Goal: Task Accomplishment & Management: Manage account settings

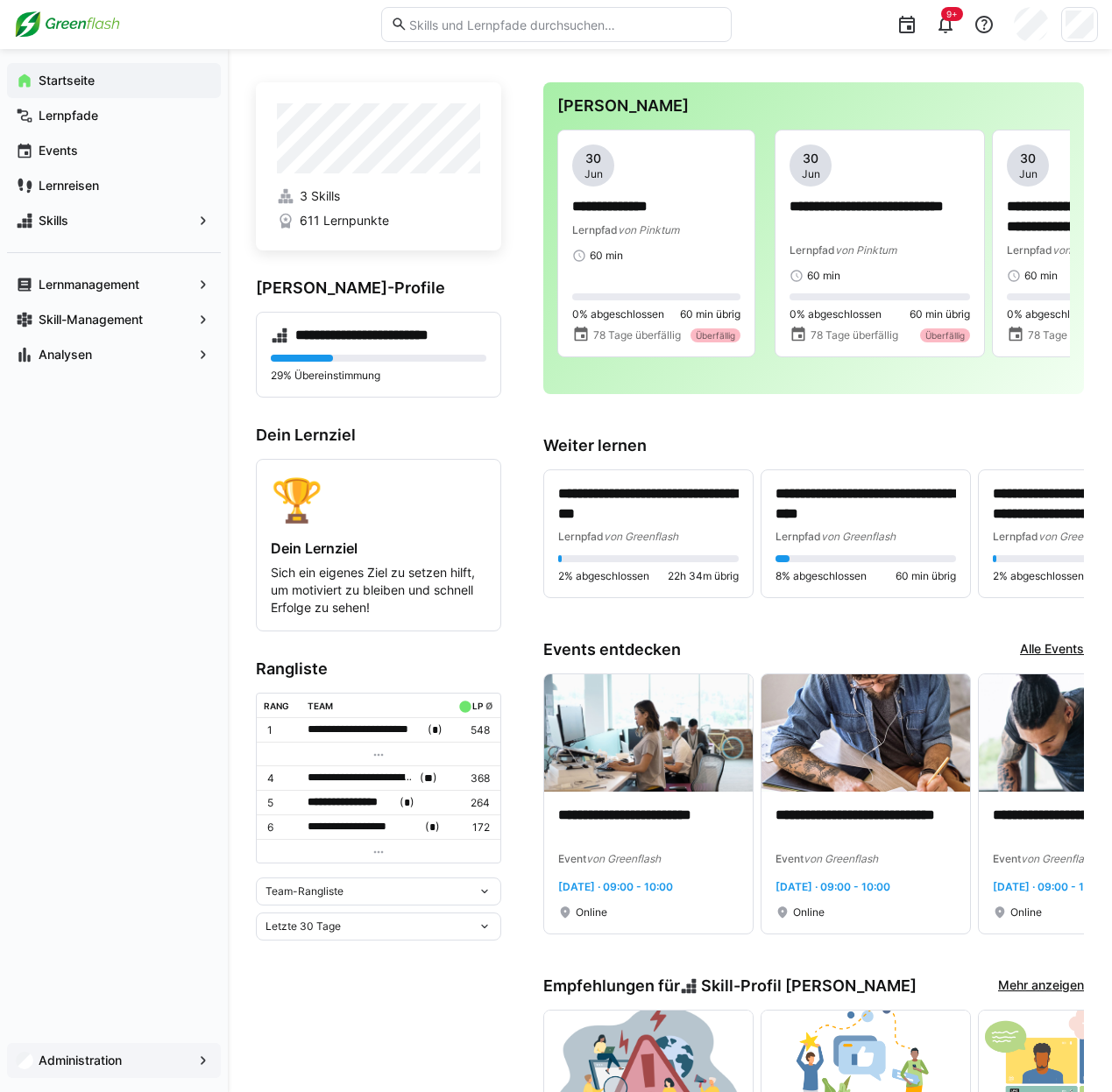
click at [0, 0] on app-navigation-label "Administration" at bounding box center [0, 0] width 0 height 0
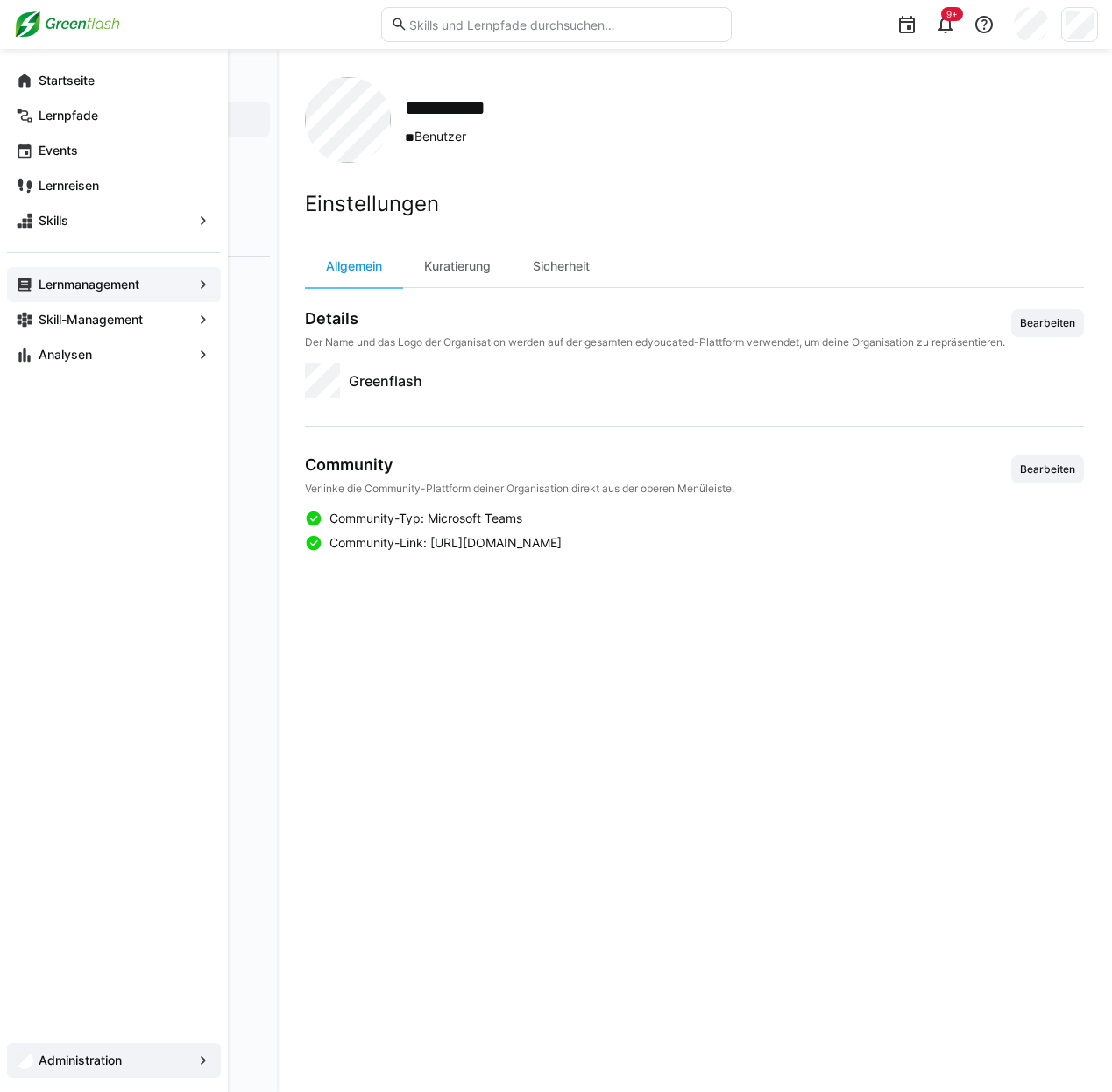
click at [0, 0] on app-navigation-label "Lernmanagement" at bounding box center [0, 0] width 0 height 0
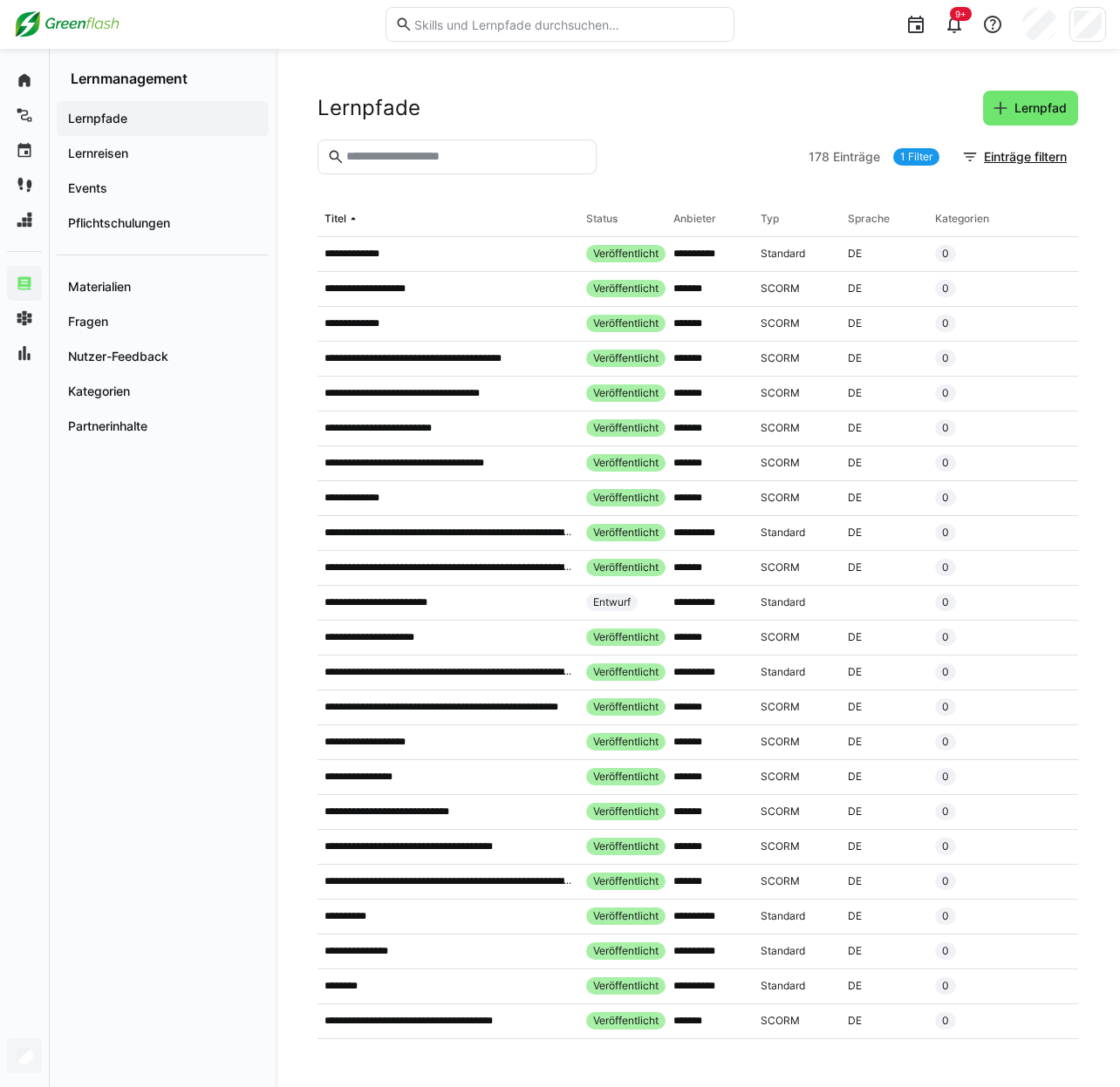
click at [436, 28] on input "text" at bounding box center [568, 25] width 312 height 16
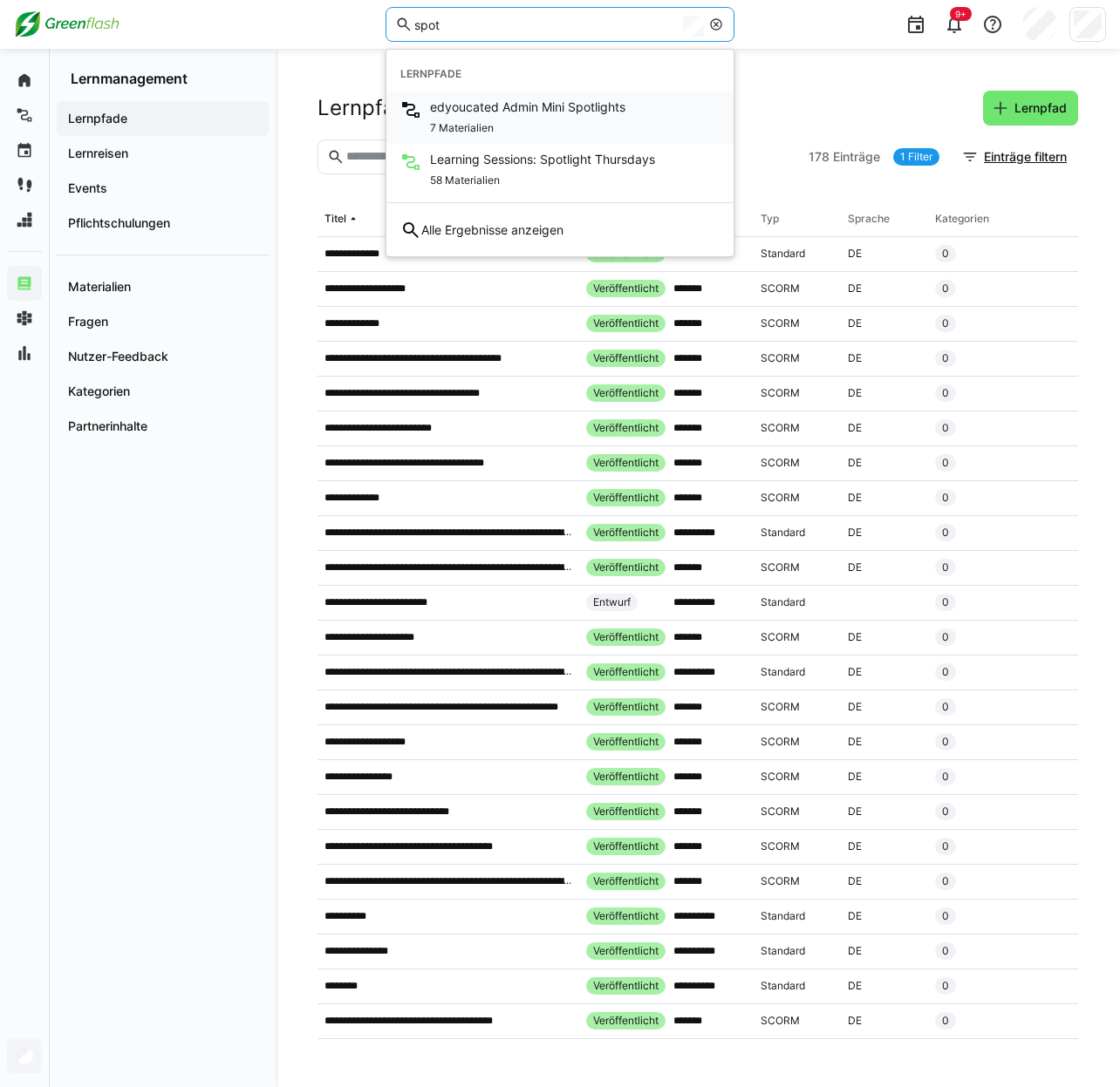
type input "spot"
click at [524, 116] on div "7 Materialien" at bounding box center [528, 126] width 195 height 21
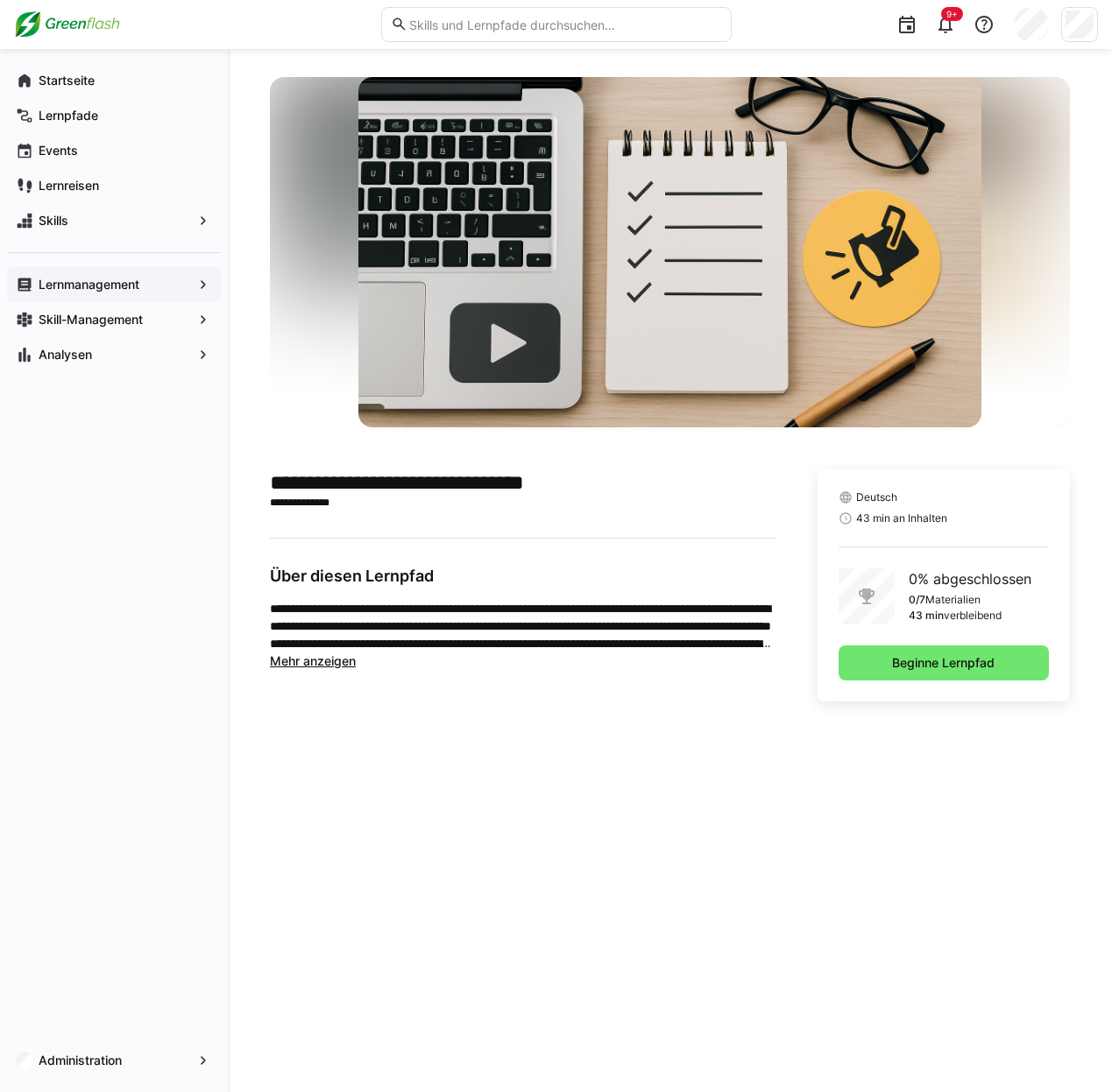
click at [0, 0] on app-navigation-label "Lernmanagement" at bounding box center [0, 0] width 0 height 0
click at [201, 283] on eds-icon at bounding box center [203, 284] width 18 height 18
click at [0, 0] on app-navigation-label "Lernmanagement" at bounding box center [0, 0] width 0 height 0
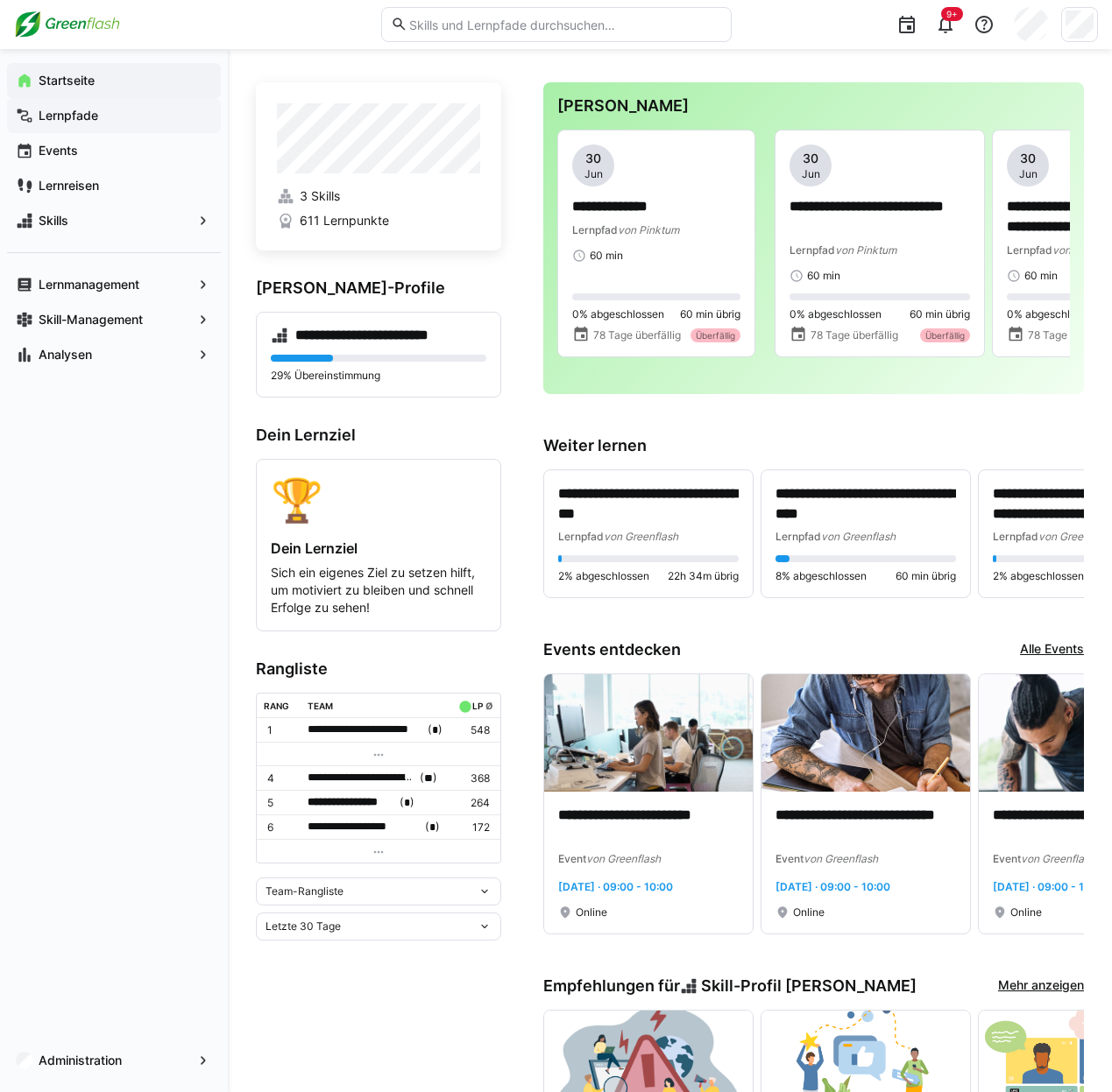
drag, startPoint x: 99, startPoint y: 113, endPoint x: 117, endPoint y: 113, distance: 18.0
click at [99, 113] on span "Lernpfade" at bounding box center [124, 116] width 176 height 18
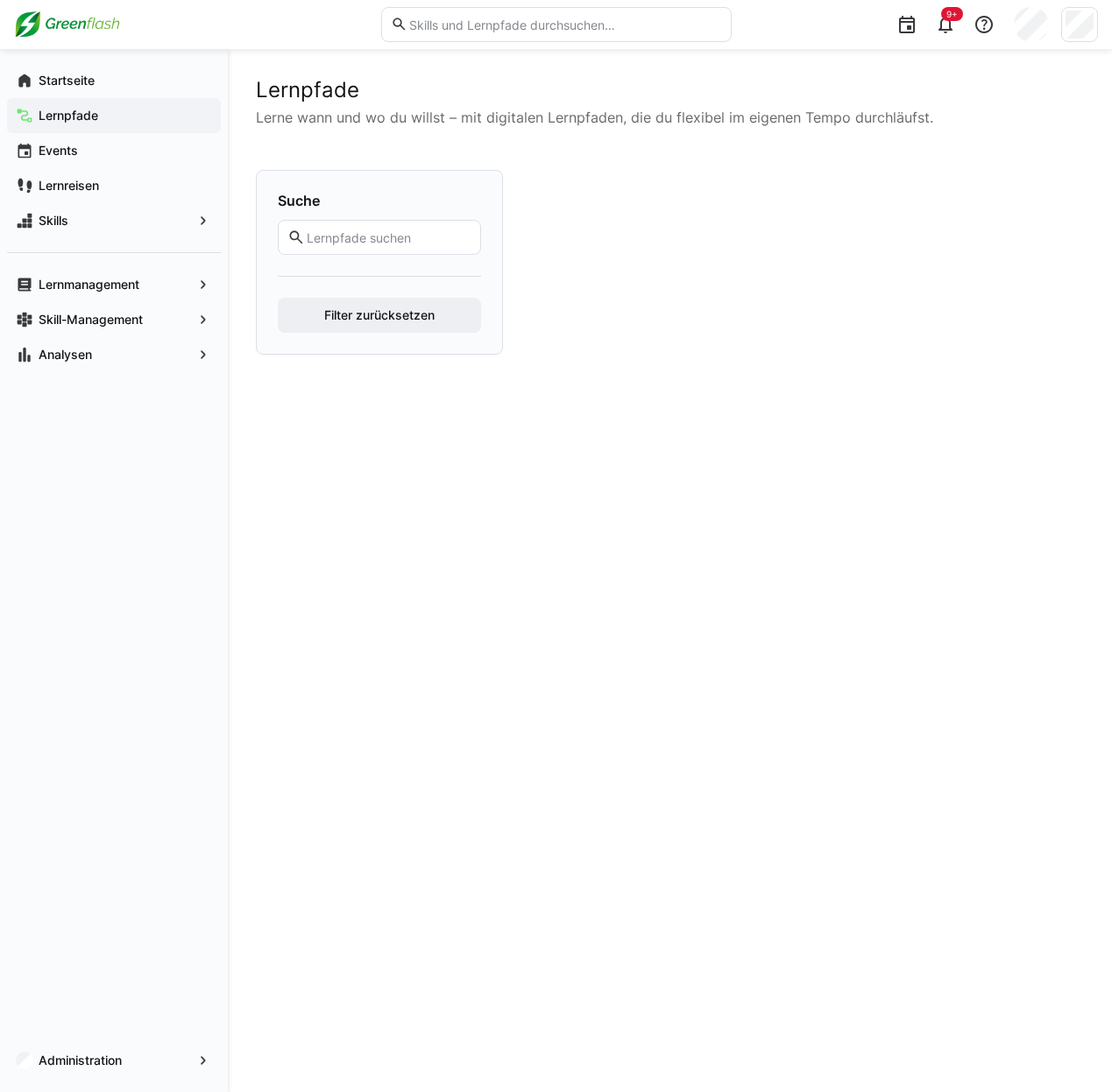
click at [475, 29] on input "text" at bounding box center [564, 25] width 313 height 16
type input "mini"
click at [454, 246] on input "text" at bounding box center [389, 238] width 167 height 16
type input "spotlight"
click at [278, 298] on button "Filter zurücksetzen" at bounding box center [379, 315] width 203 height 35
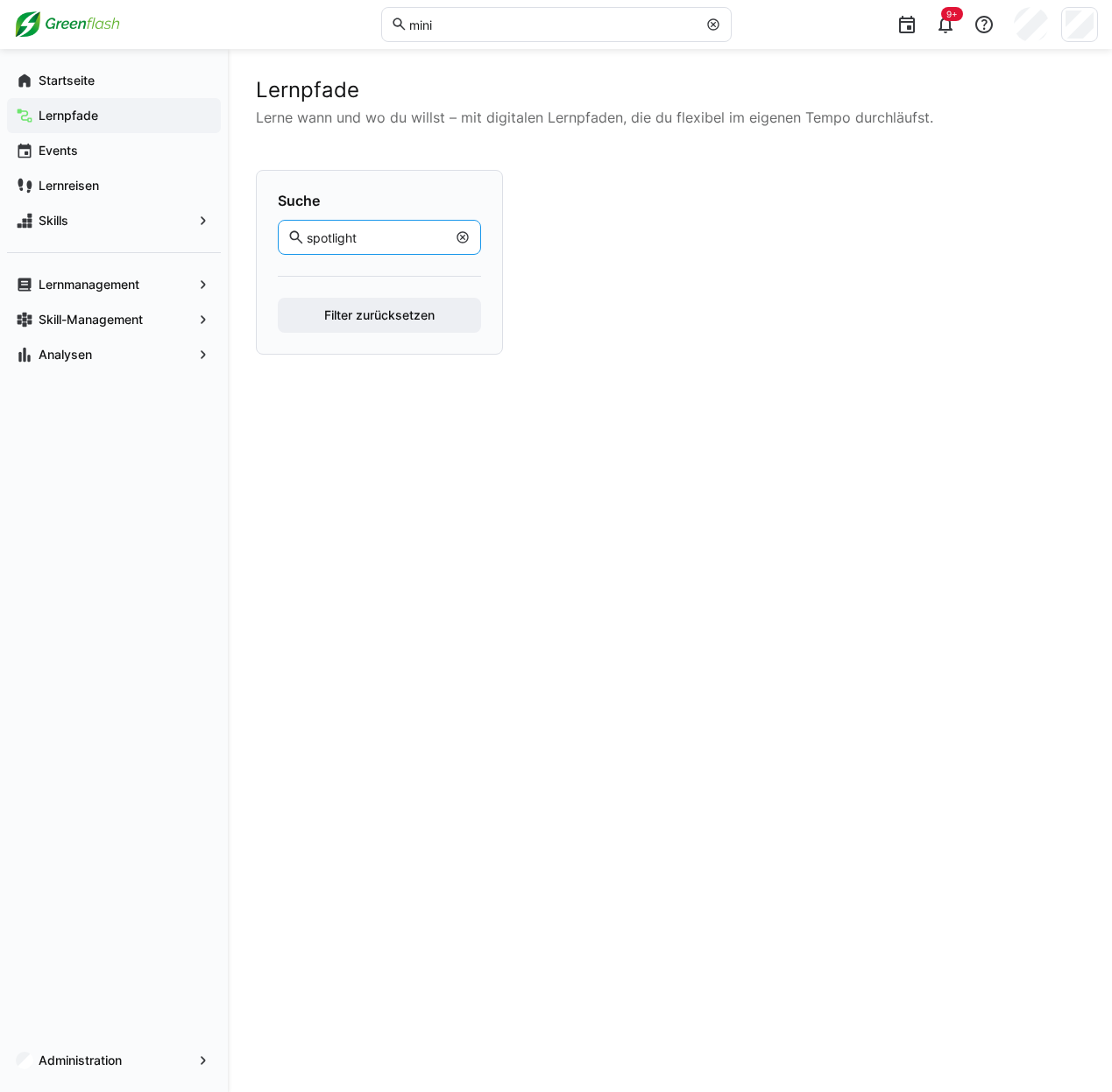
click at [278, 298] on button "Filter zurücksetzen" at bounding box center [379, 315] width 203 height 35
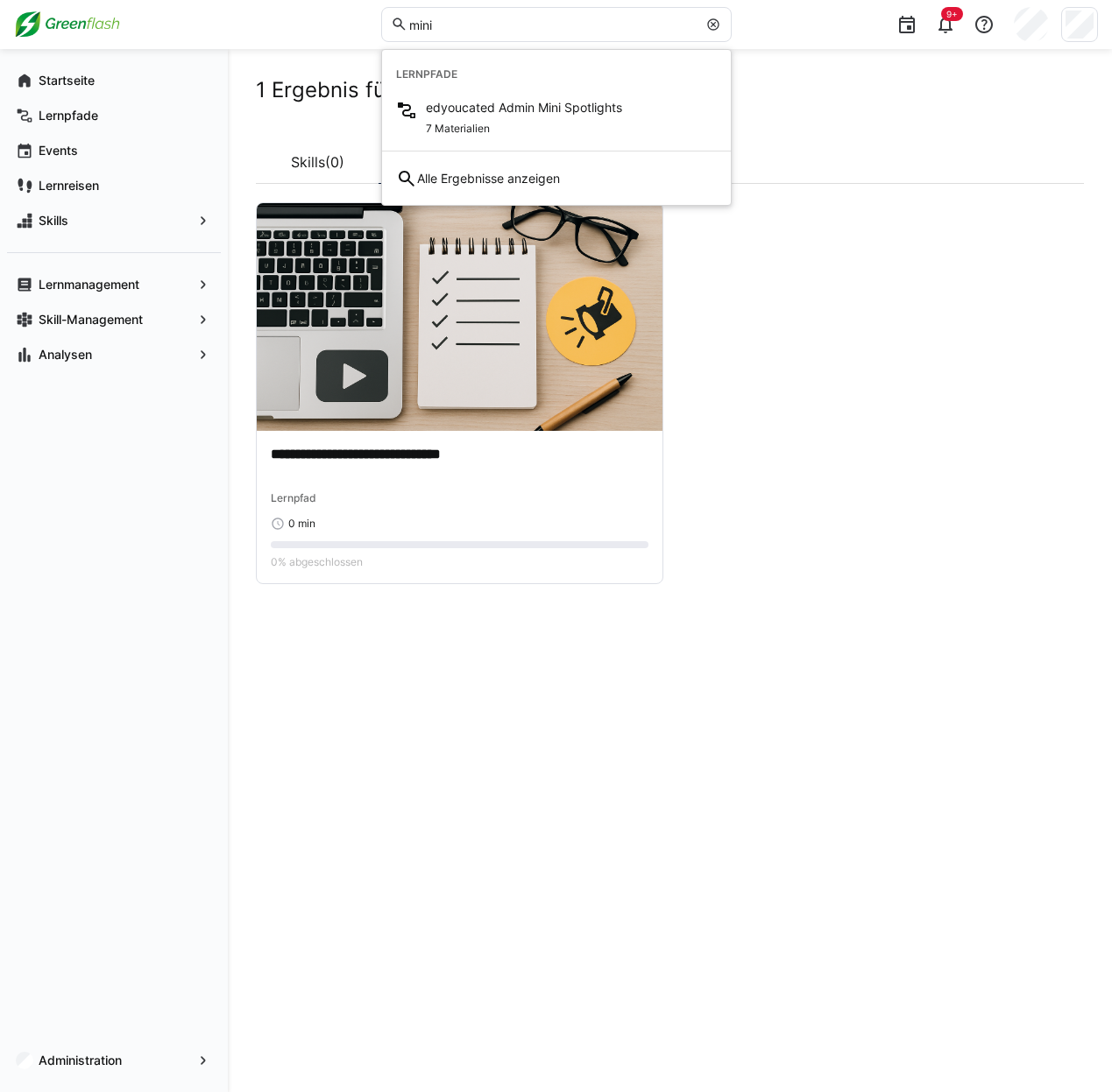
click at [592, 507] on app-cards-list "**********" at bounding box center [669, 392] width 828 height 382
click at [397, 445] on p "**********" at bounding box center [385, 465] width 228 height 41
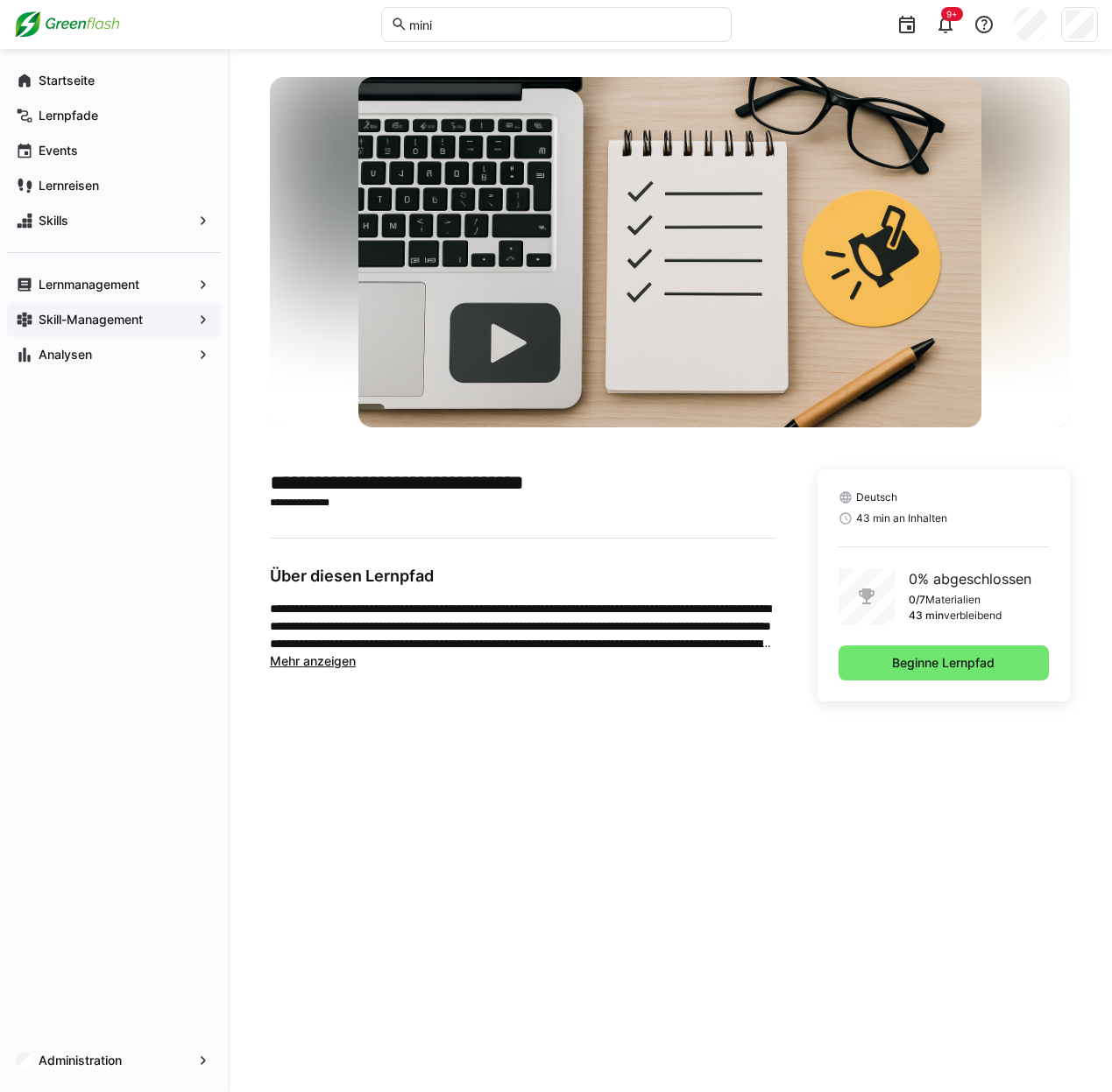
click at [0, 0] on app-navigation-label "Skill-Management" at bounding box center [0, 0] width 0 height 0
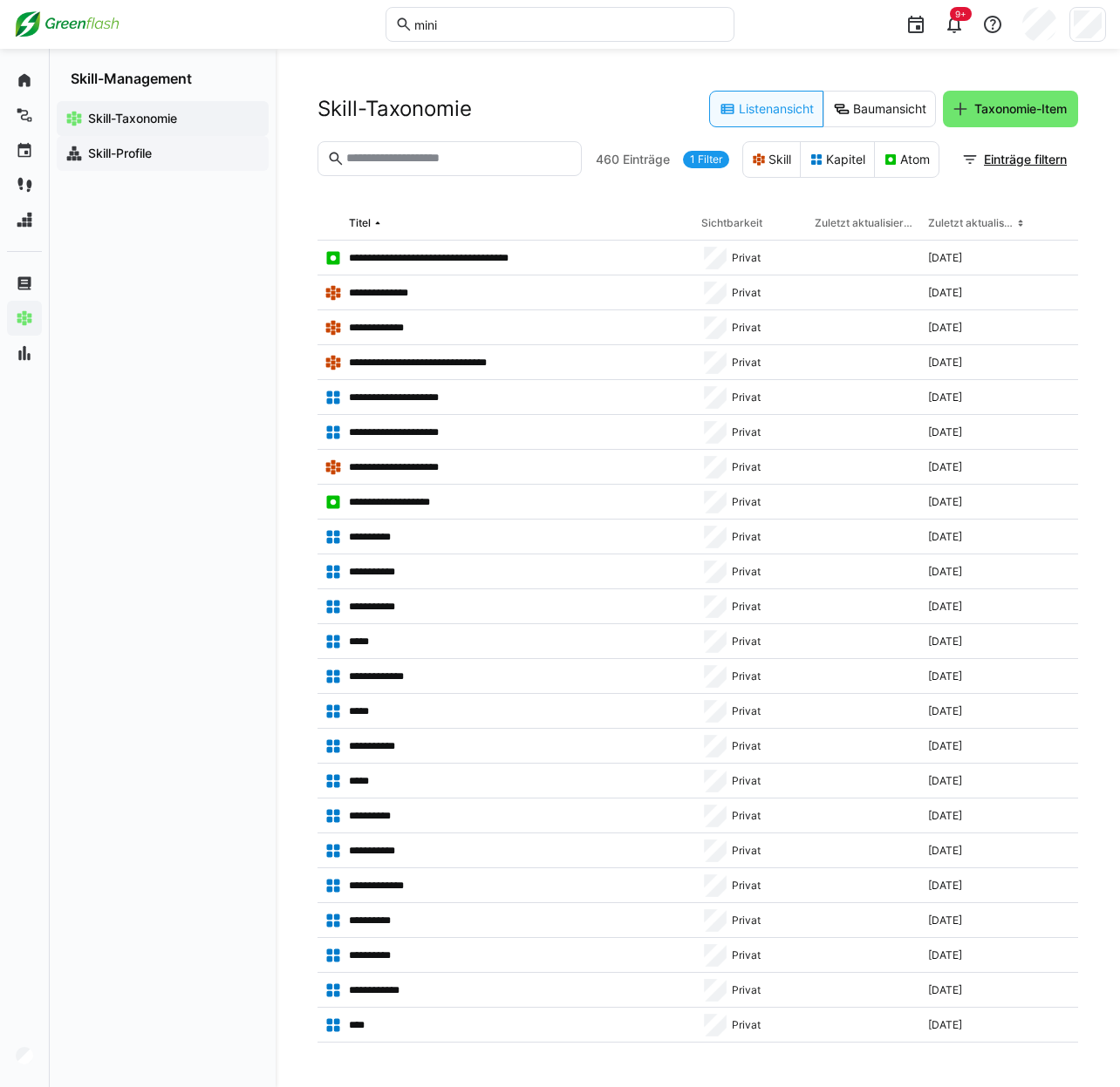
click at [131, 166] on div "Skill-Profile" at bounding box center [162, 153] width 212 height 35
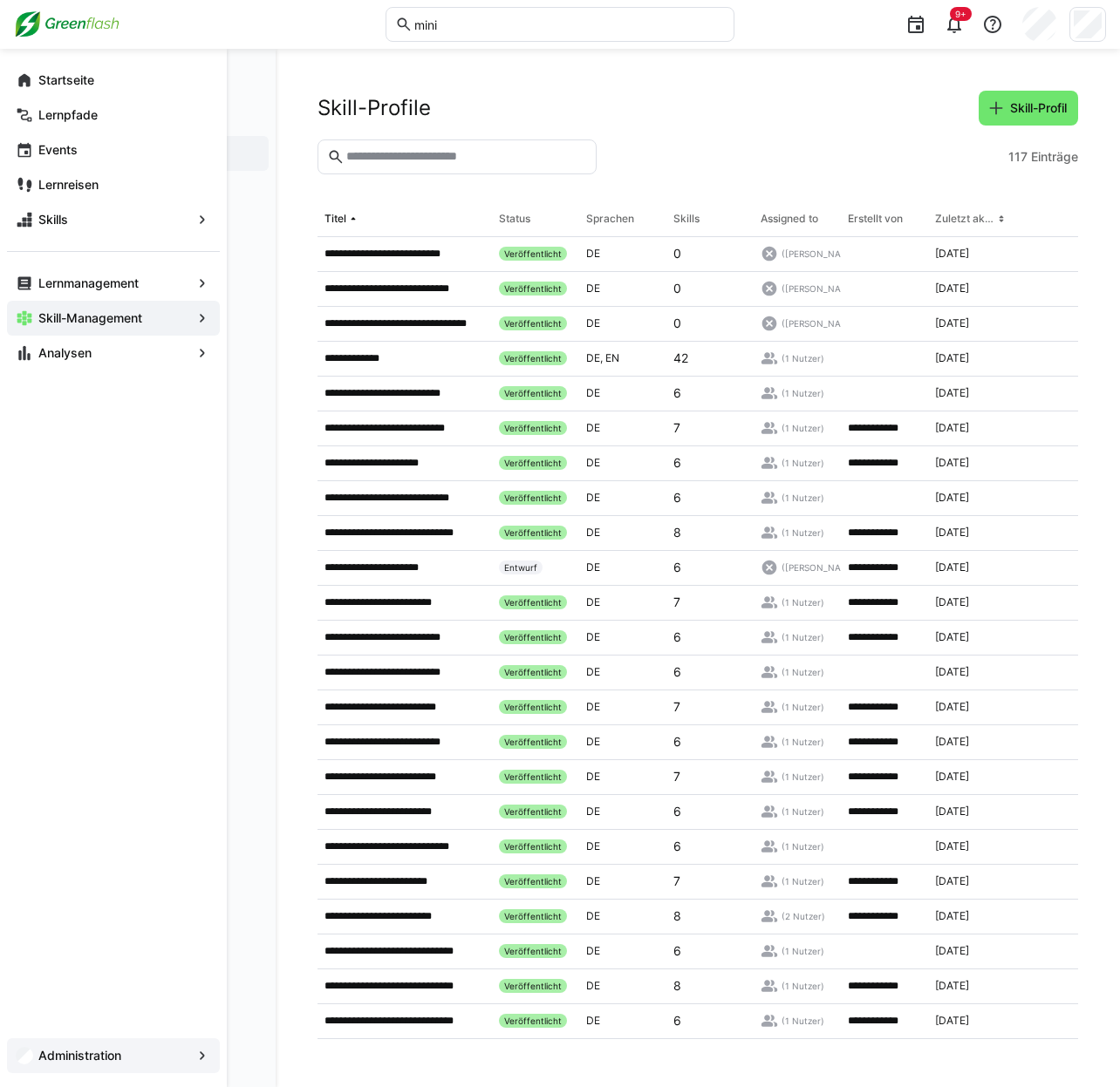
click at [0, 0] on app-navigation-label "Administration" at bounding box center [0, 0] width 0 height 0
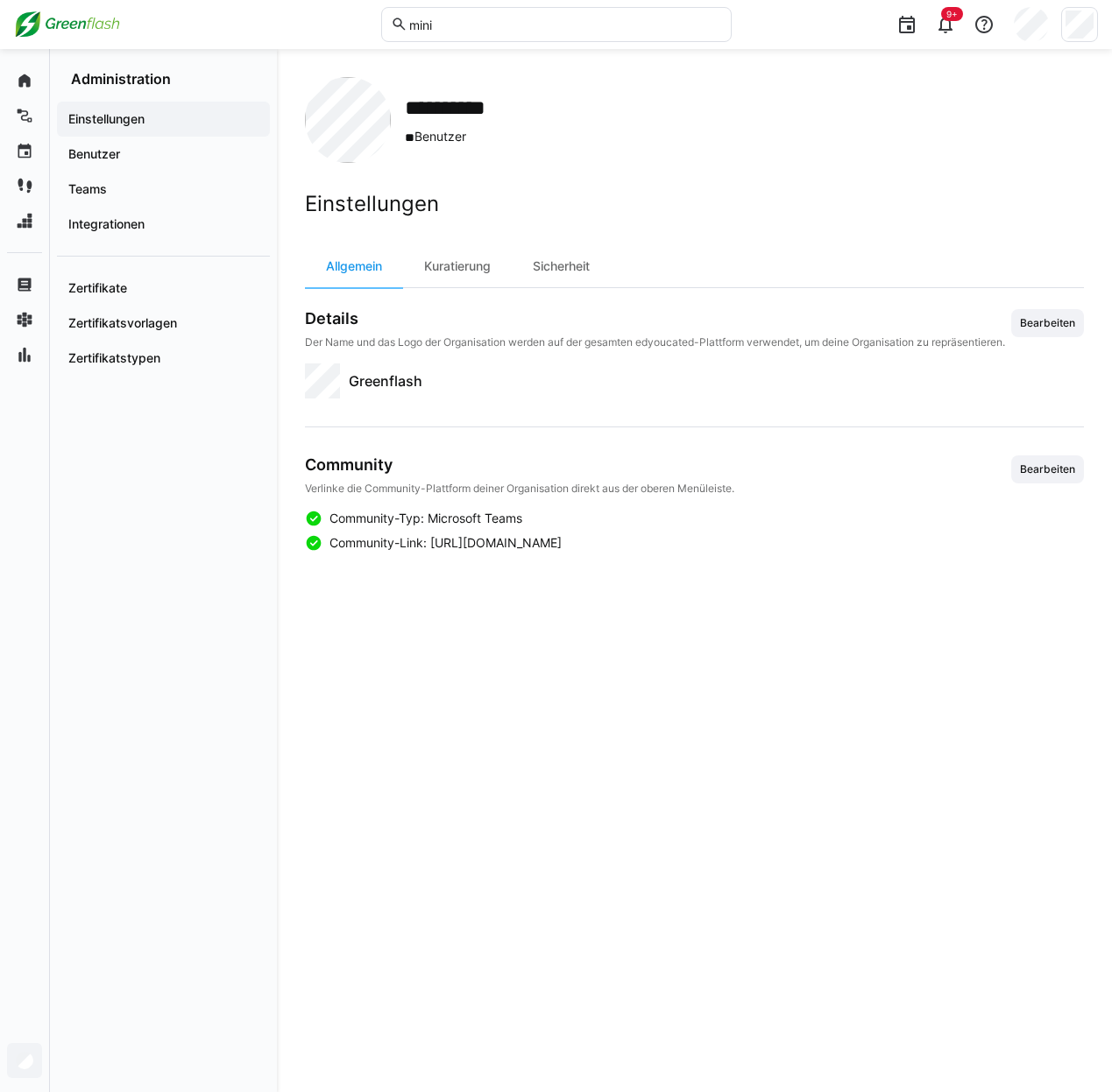
click at [0, 0] on app-navigation-label "Einstellungen" at bounding box center [0, 0] width 0 height 0
click at [105, 145] on div "Benutzer" at bounding box center [163, 154] width 213 height 35
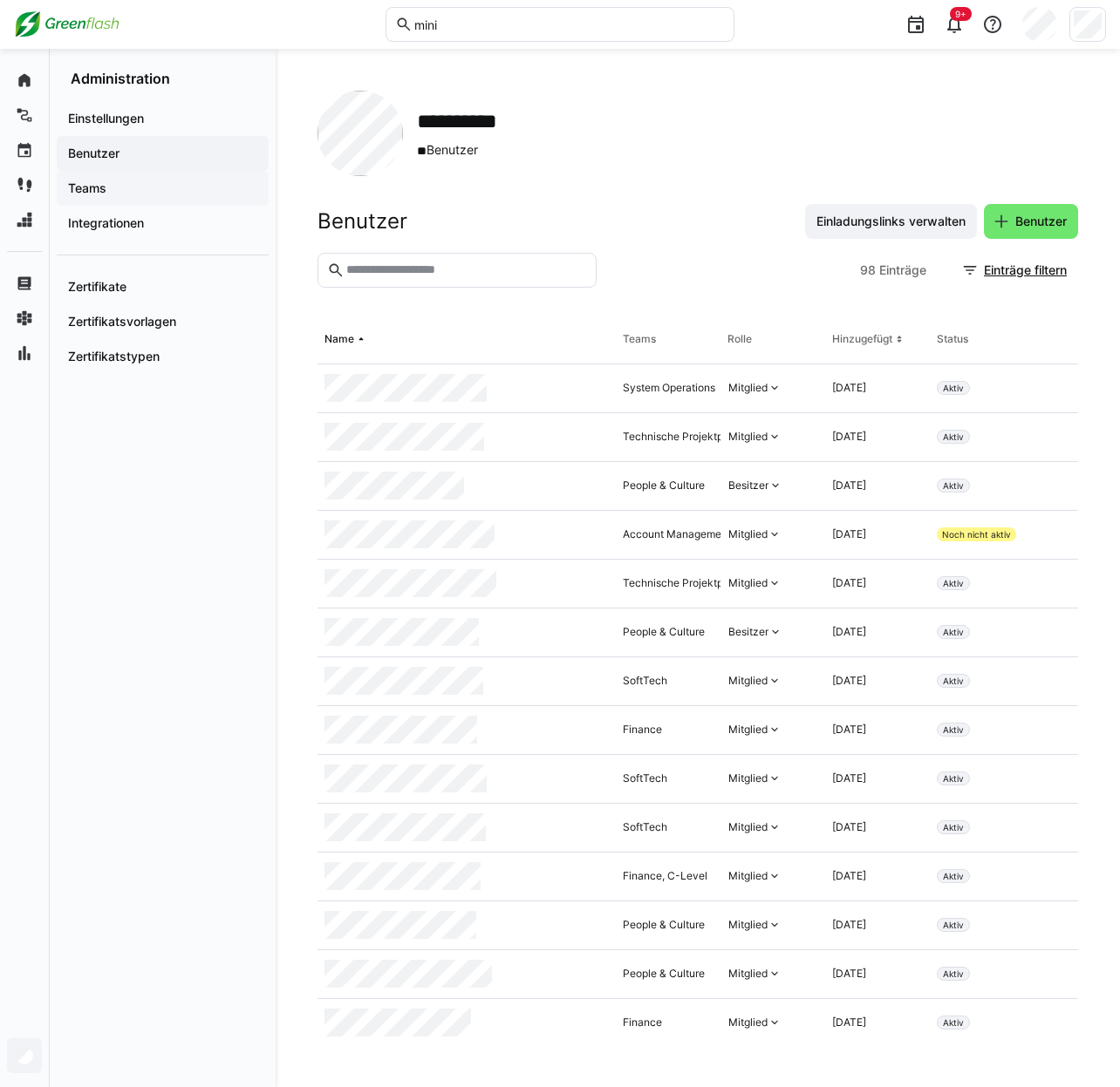
click at [111, 187] on span "Teams" at bounding box center [162, 188] width 194 height 18
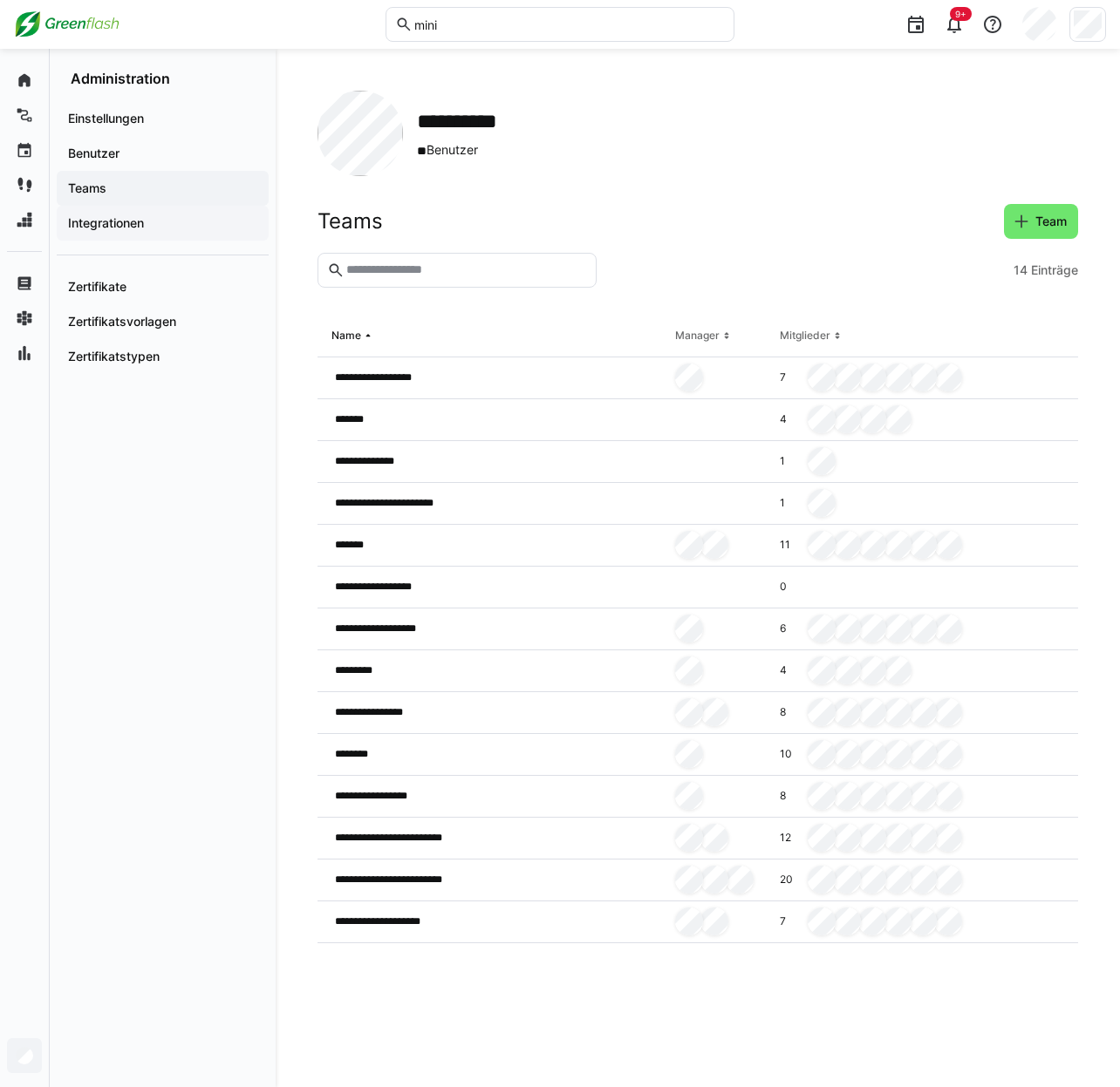
click at [0, 0] on app-navigation-label "Integrationen" at bounding box center [0, 0] width 0 height 0
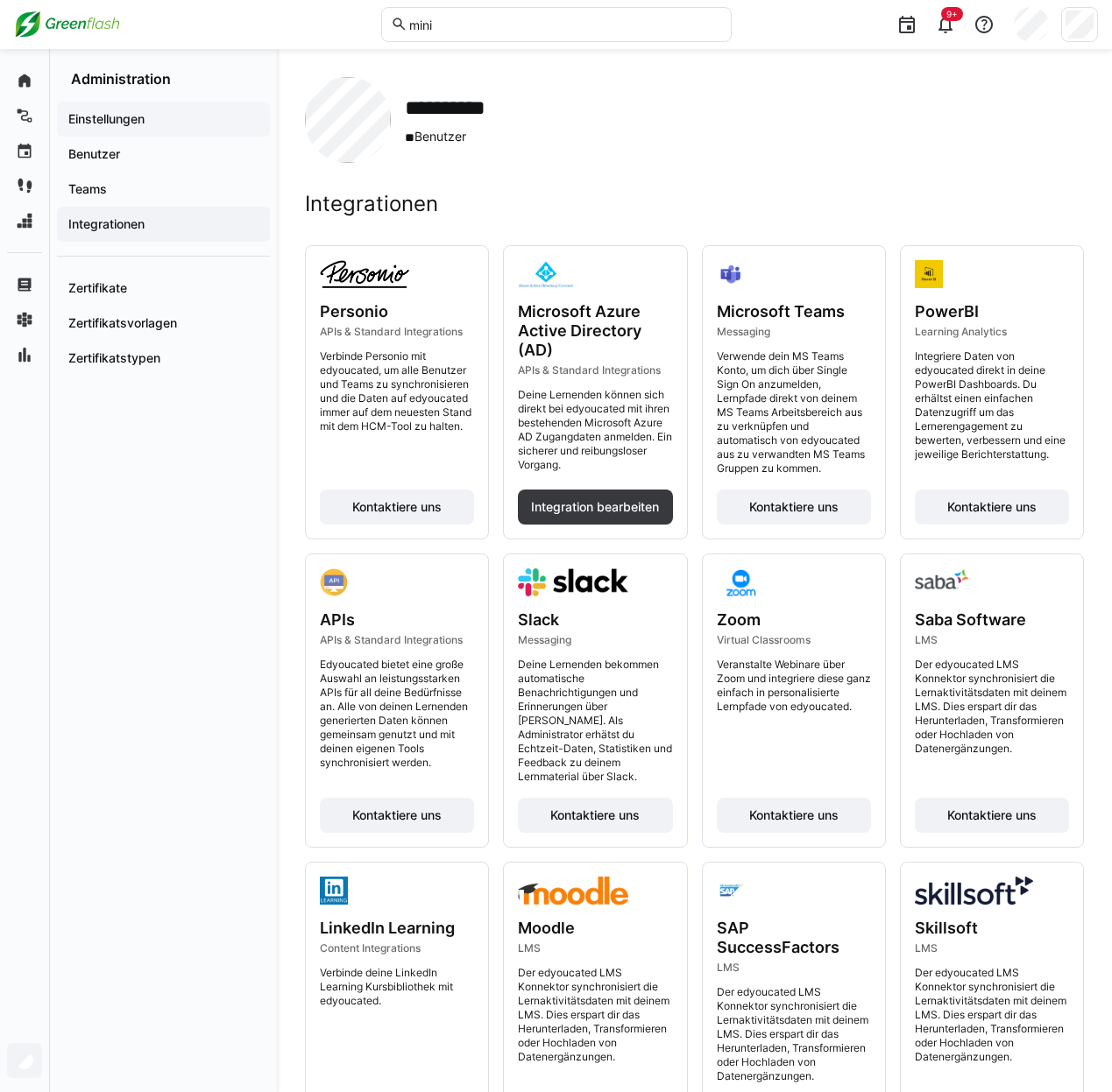
click at [0, 0] on app-navigation-label "Einstellungen" at bounding box center [0, 0] width 0 height 0
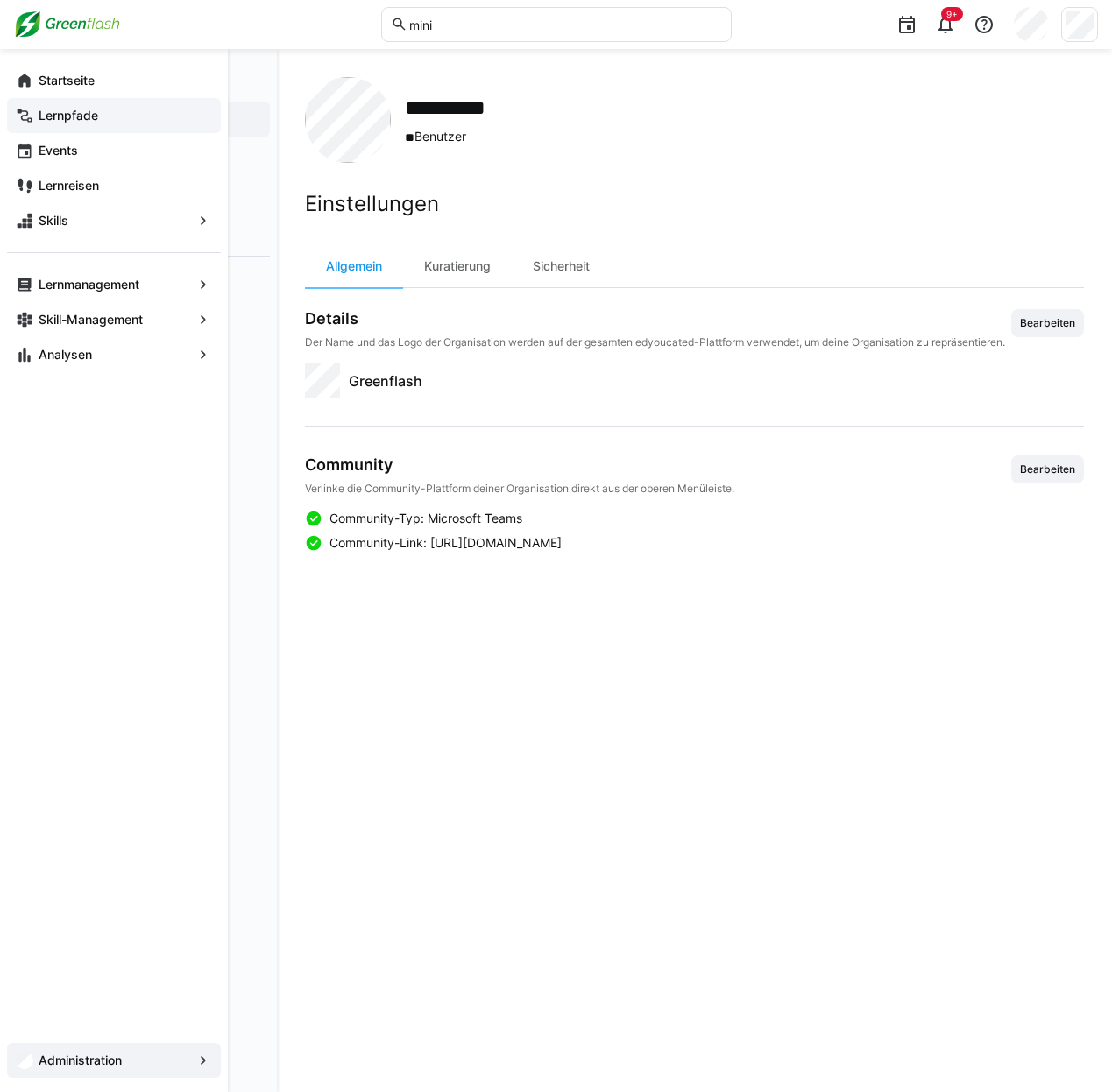
click at [0, 0] on app-navigation-label "Lernpfade" at bounding box center [0, 0] width 0 height 0
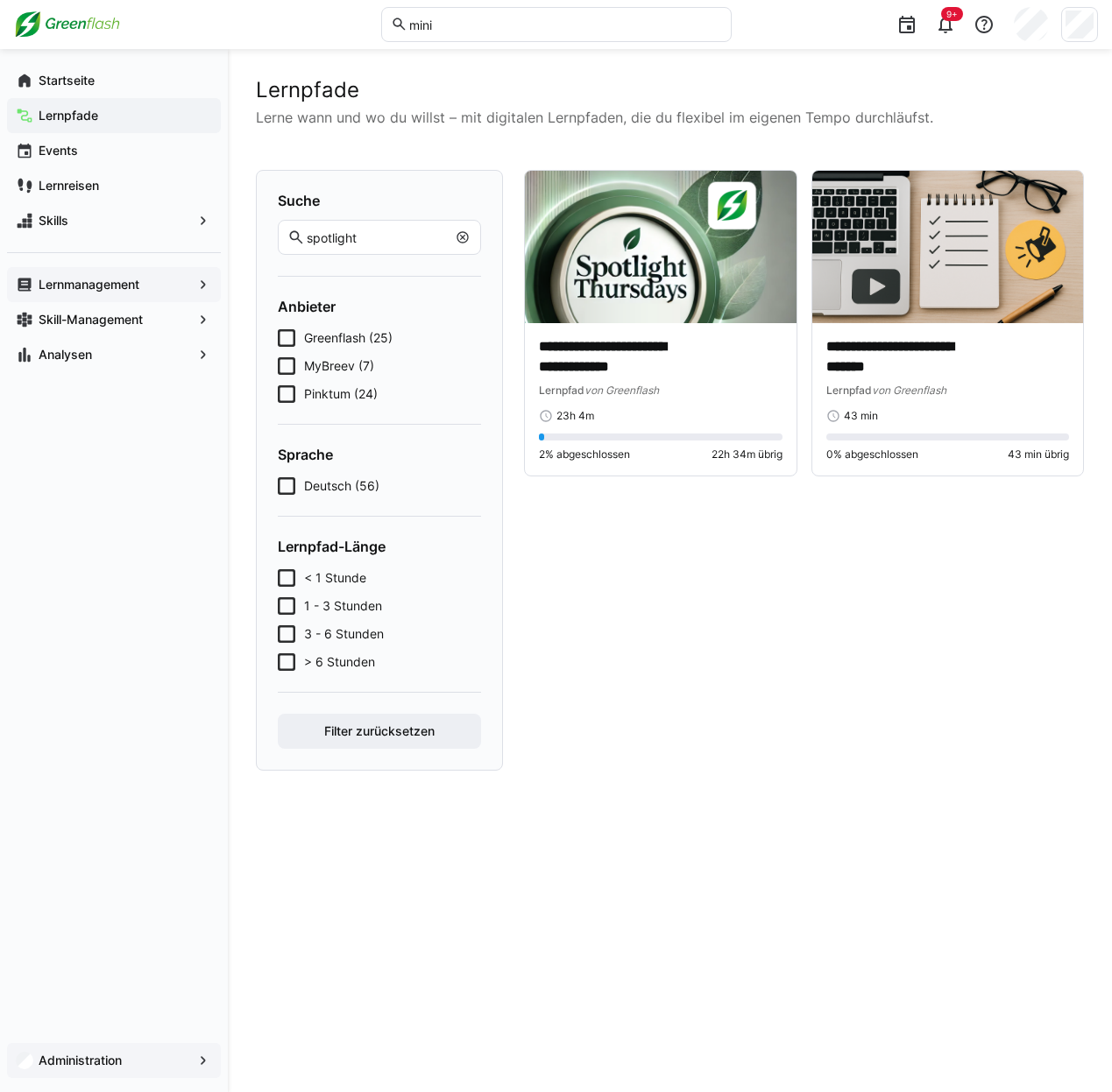
click at [0, 0] on app-navigation-label "Lernmanagement" at bounding box center [0, 0] width 0 height 0
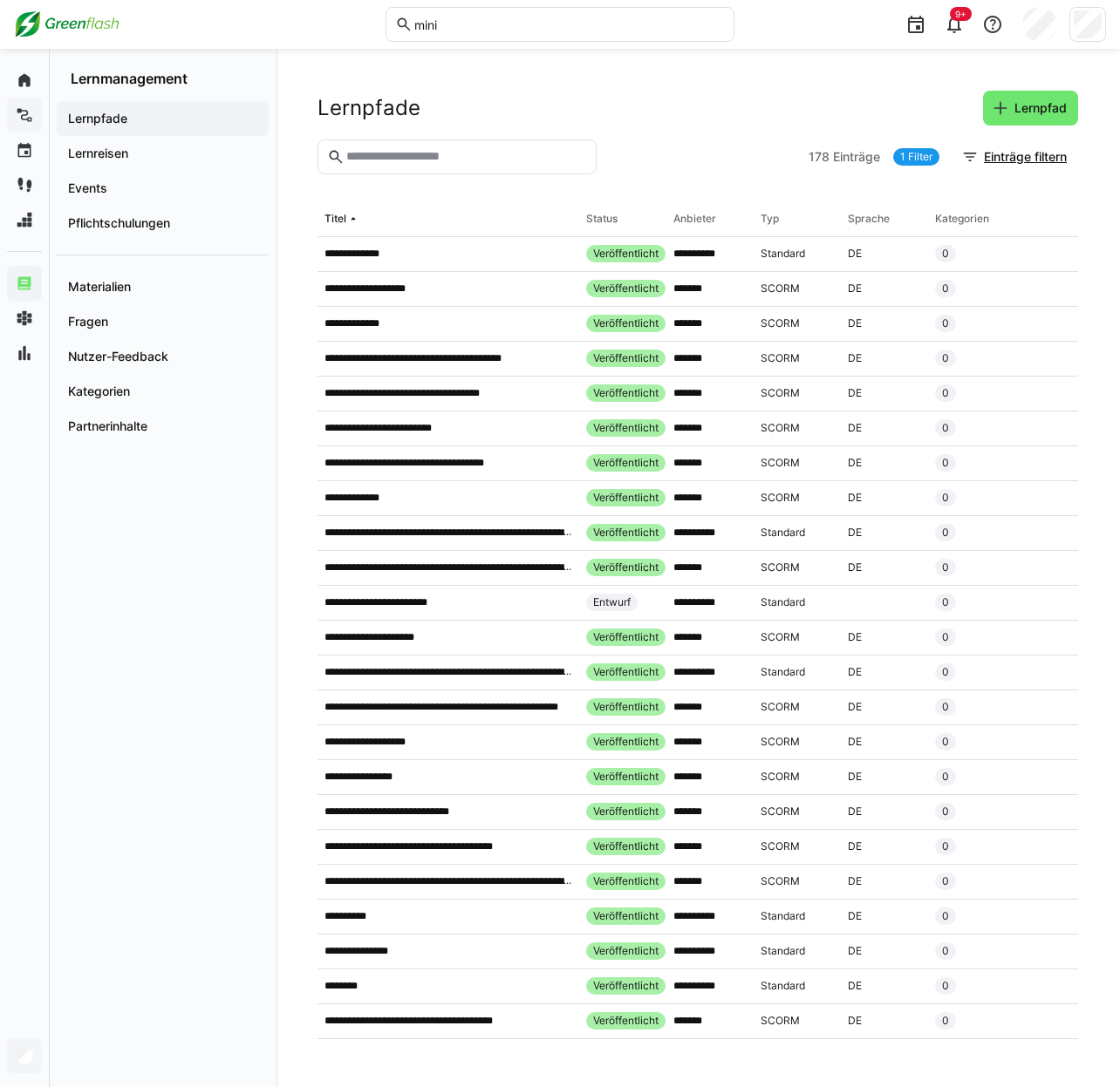
click at [415, 150] on input "text" at bounding box center [466, 157] width 243 height 16
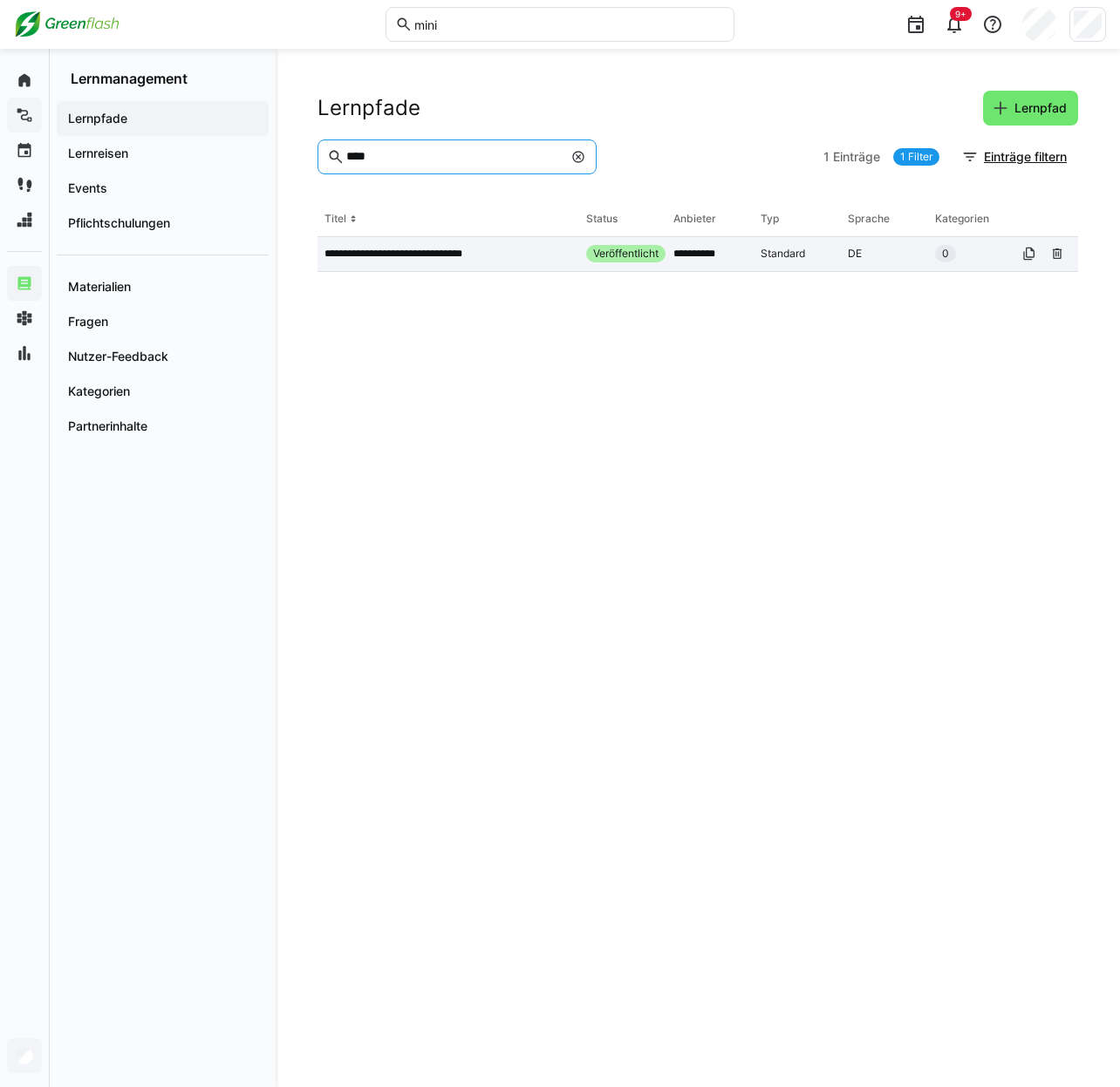
type input "****"
click at [440, 251] on p "**********" at bounding box center [410, 254] width 171 height 14
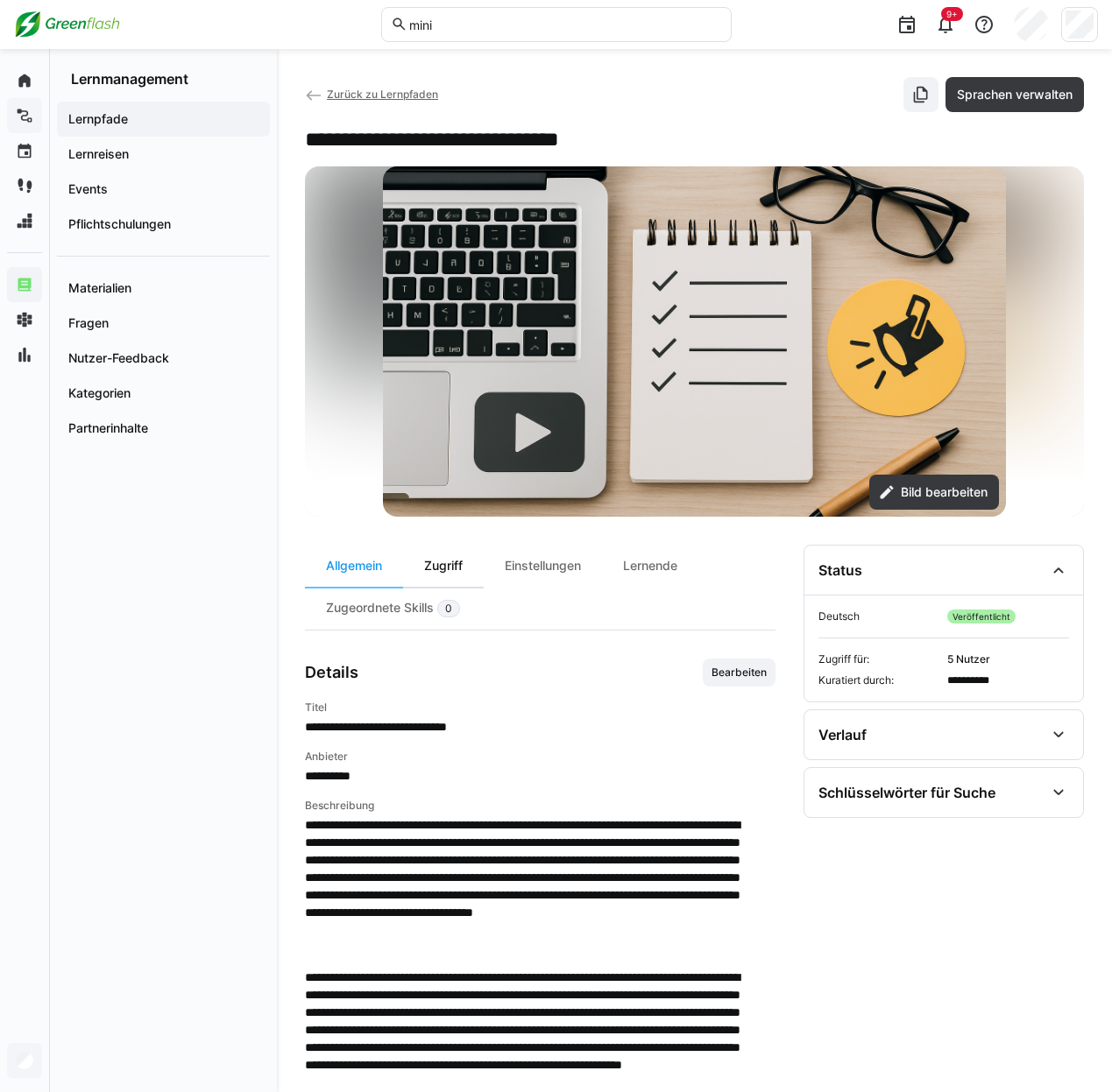
click at [443, 581] on div "Zugriff" at bounding box center [443, 566] width 80 height 42
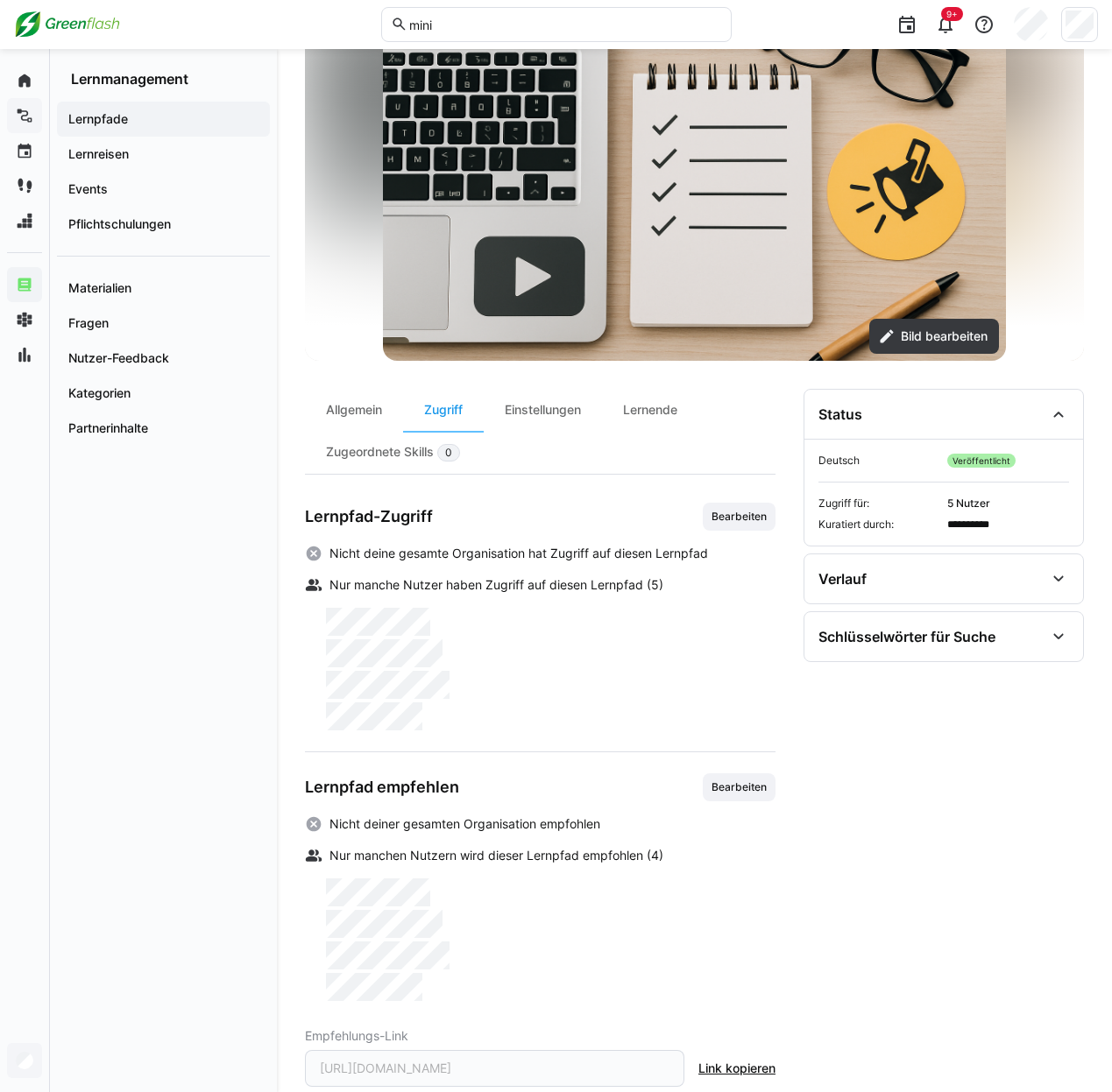
scroll to position [175, 0]
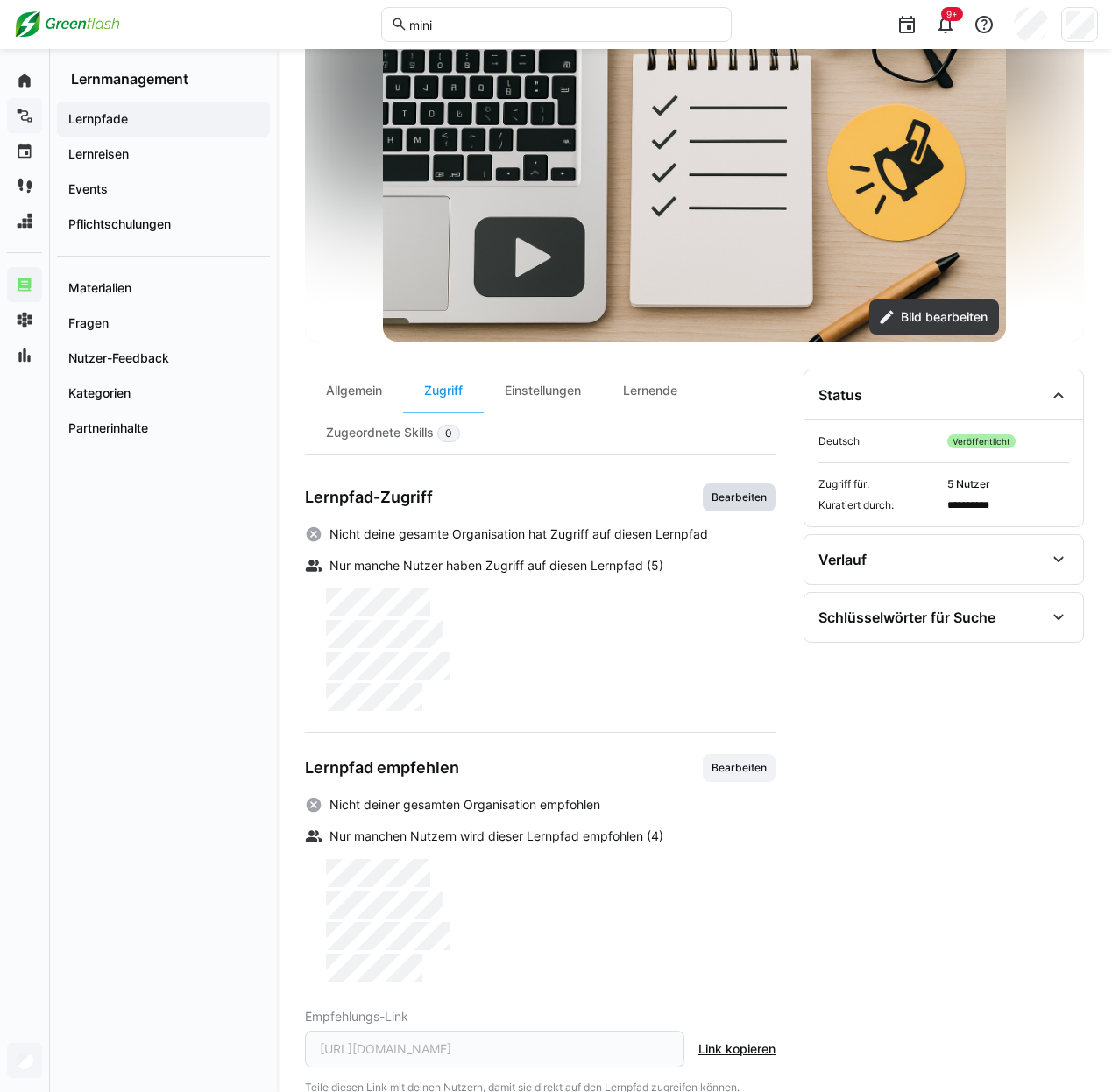
click at [735, 504] on span "Bearbeiten" at bounding box center [738, 497] width 58 height 14
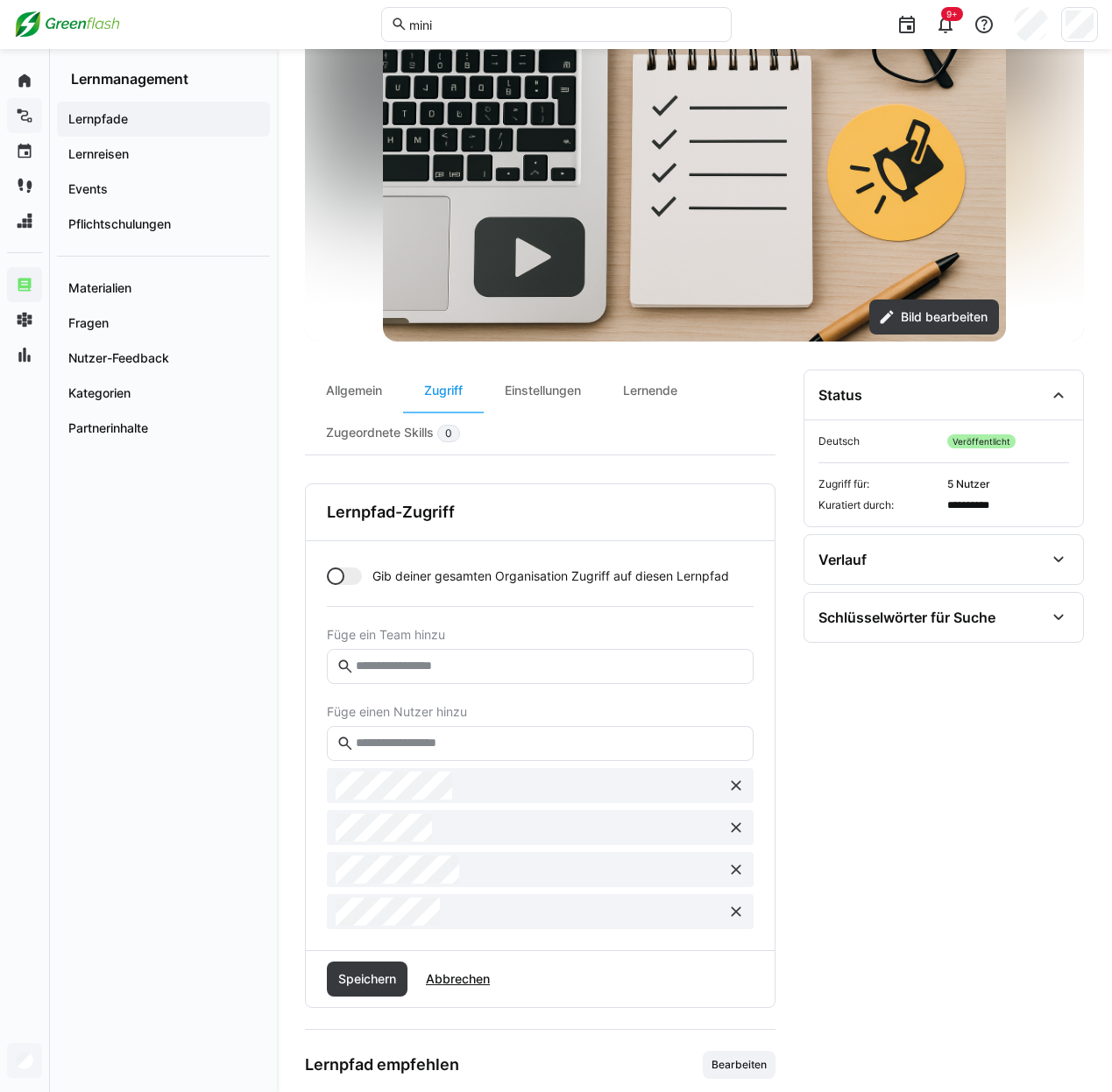
click at [419, 752] on input "text" at bounding box center [548, 744] width 389 height 16
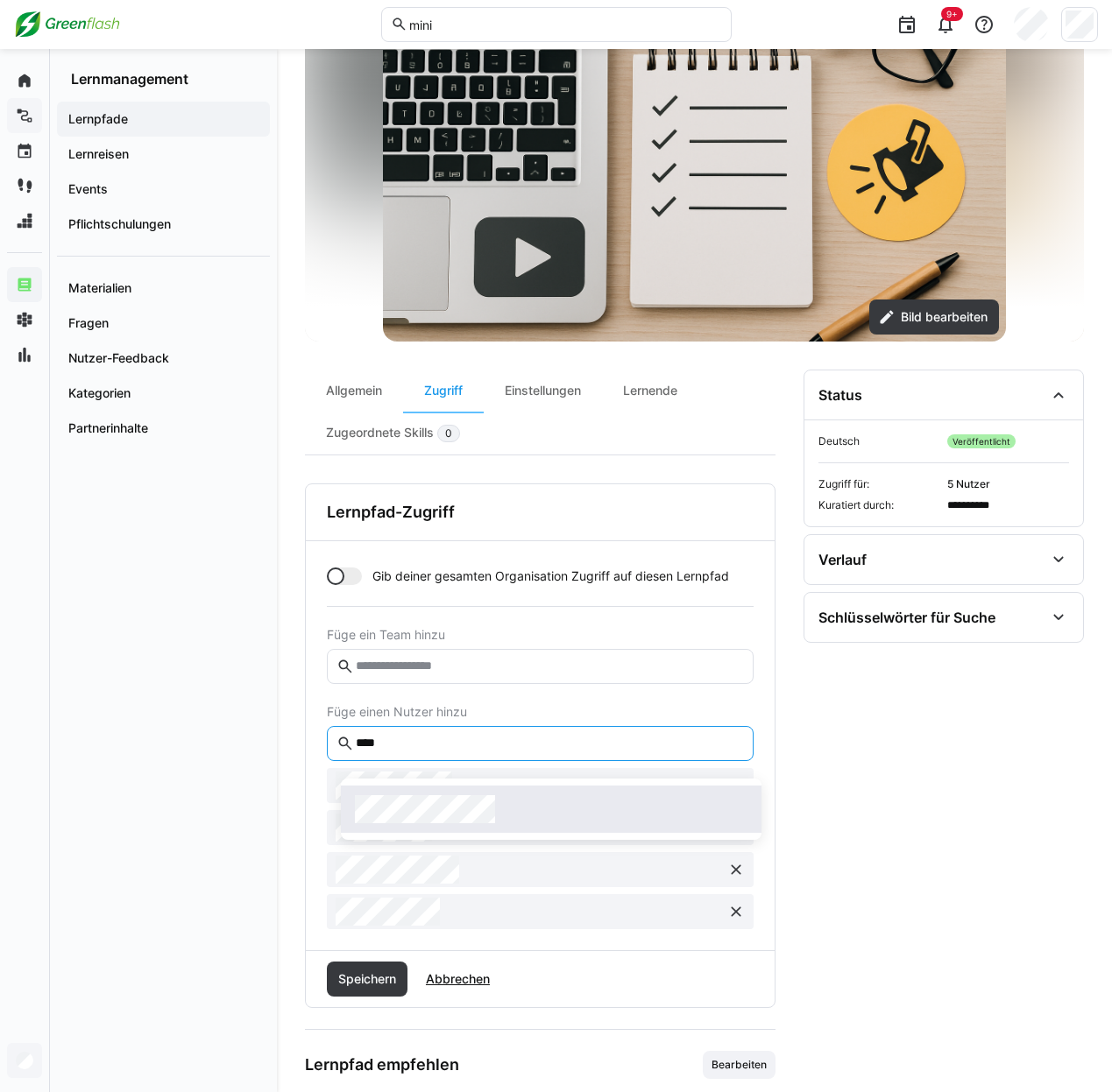
type input "****"
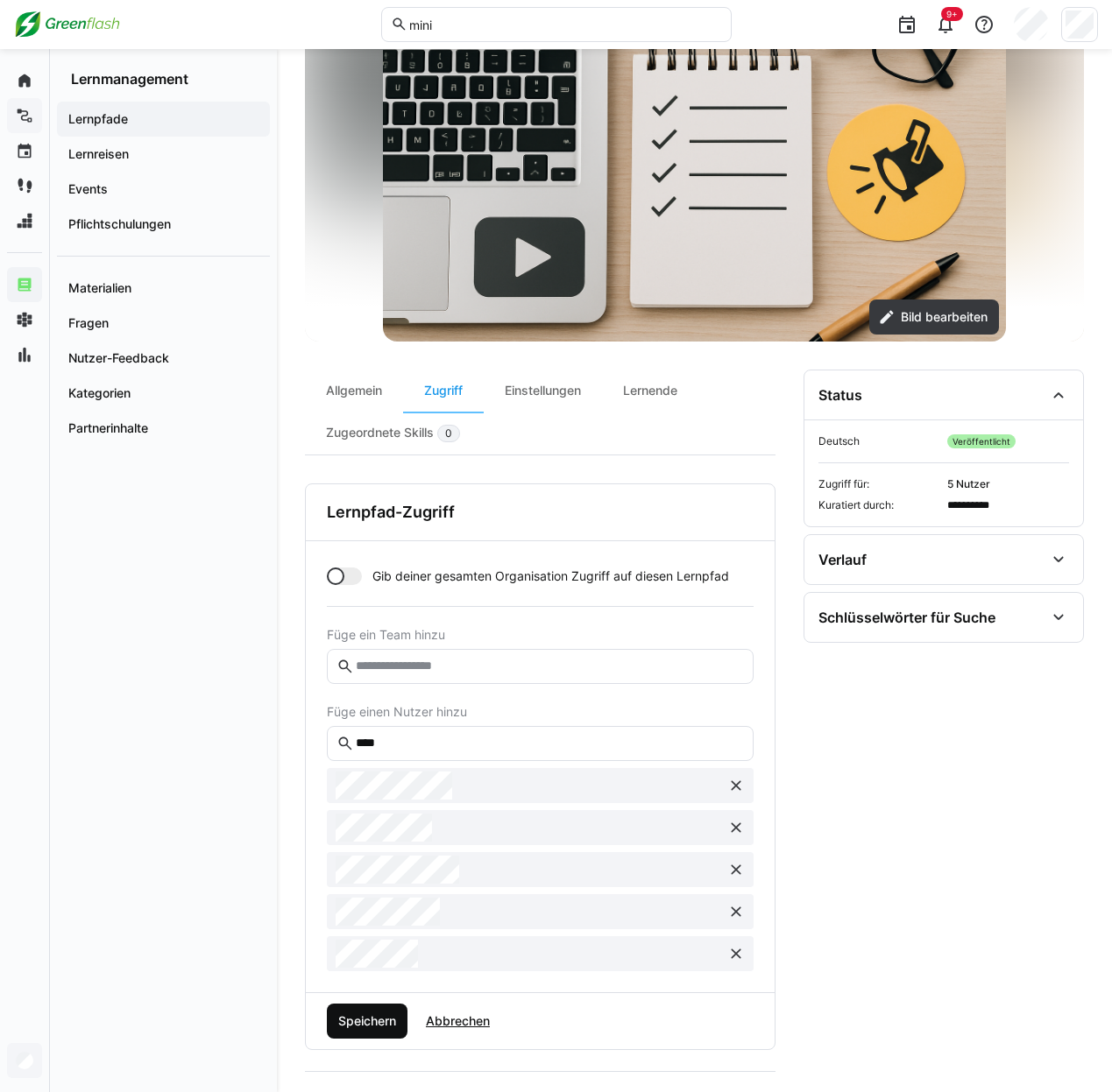
click at [385, 1029] on span "Speichern" at bounding box center [368, 1022] width 63 height 18
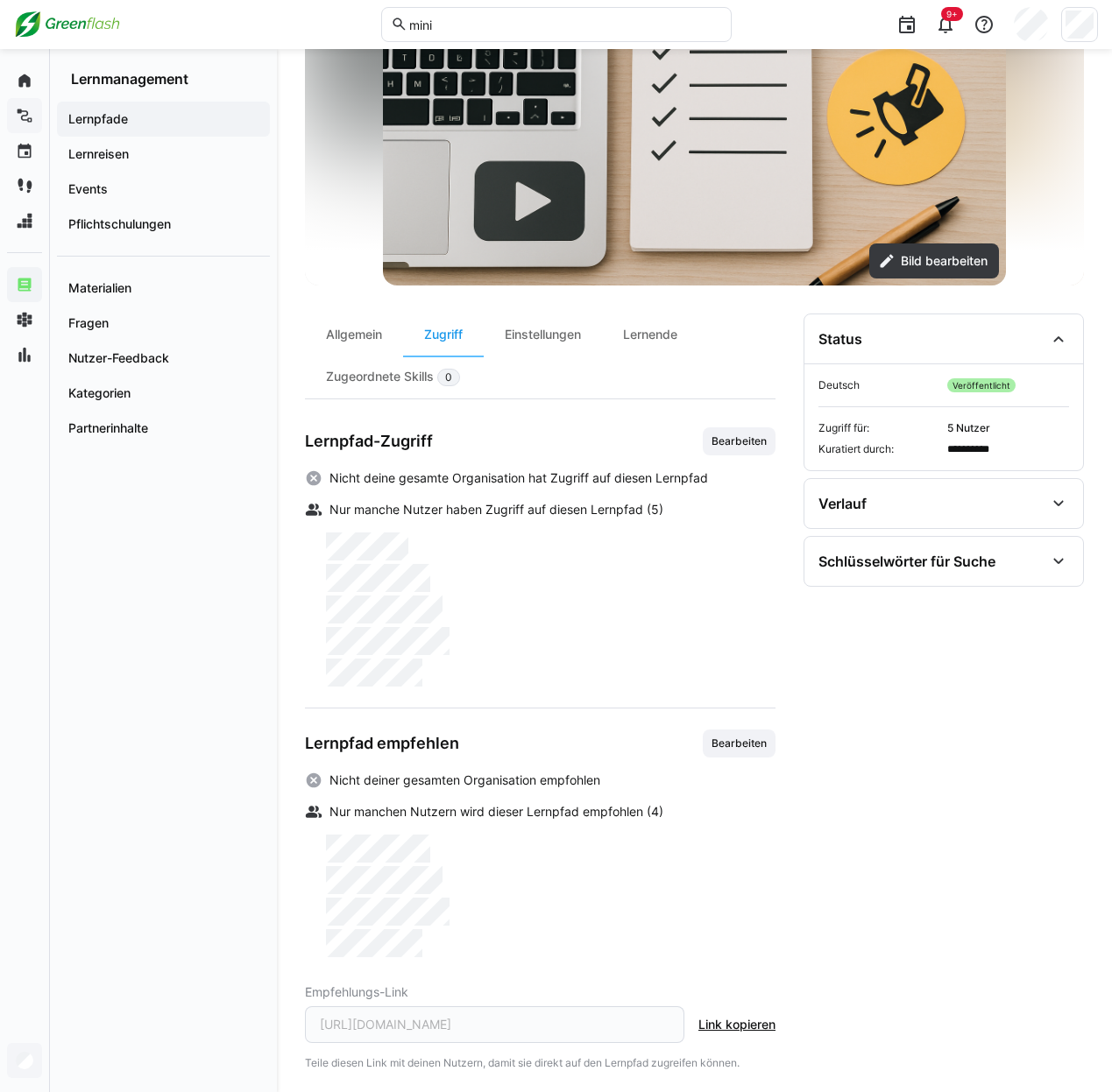
scroll to position [263, 0]
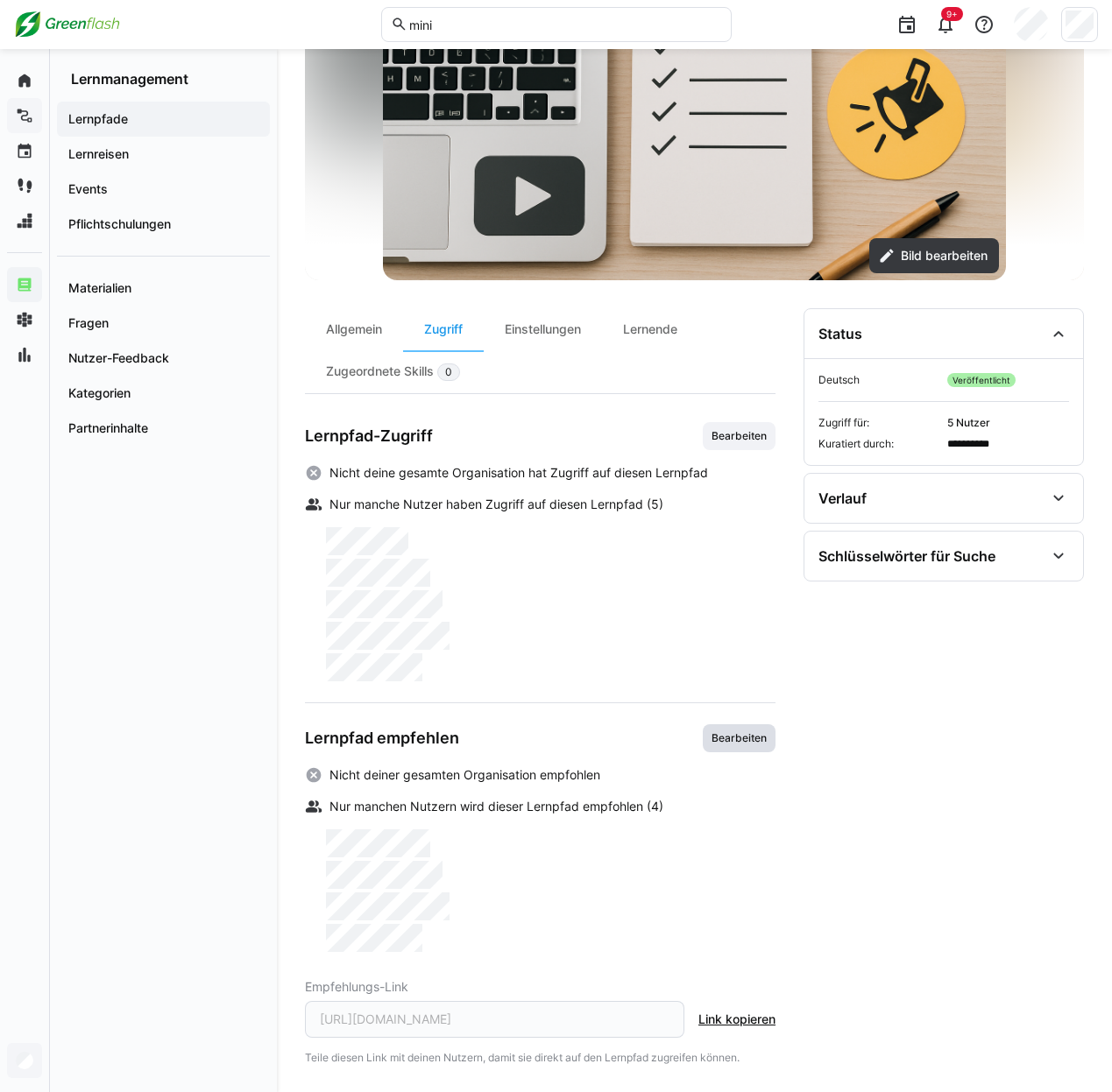
click at [715, 735] on span "Bearbeiten" at bounding box center [738, 738] width 72 height 28
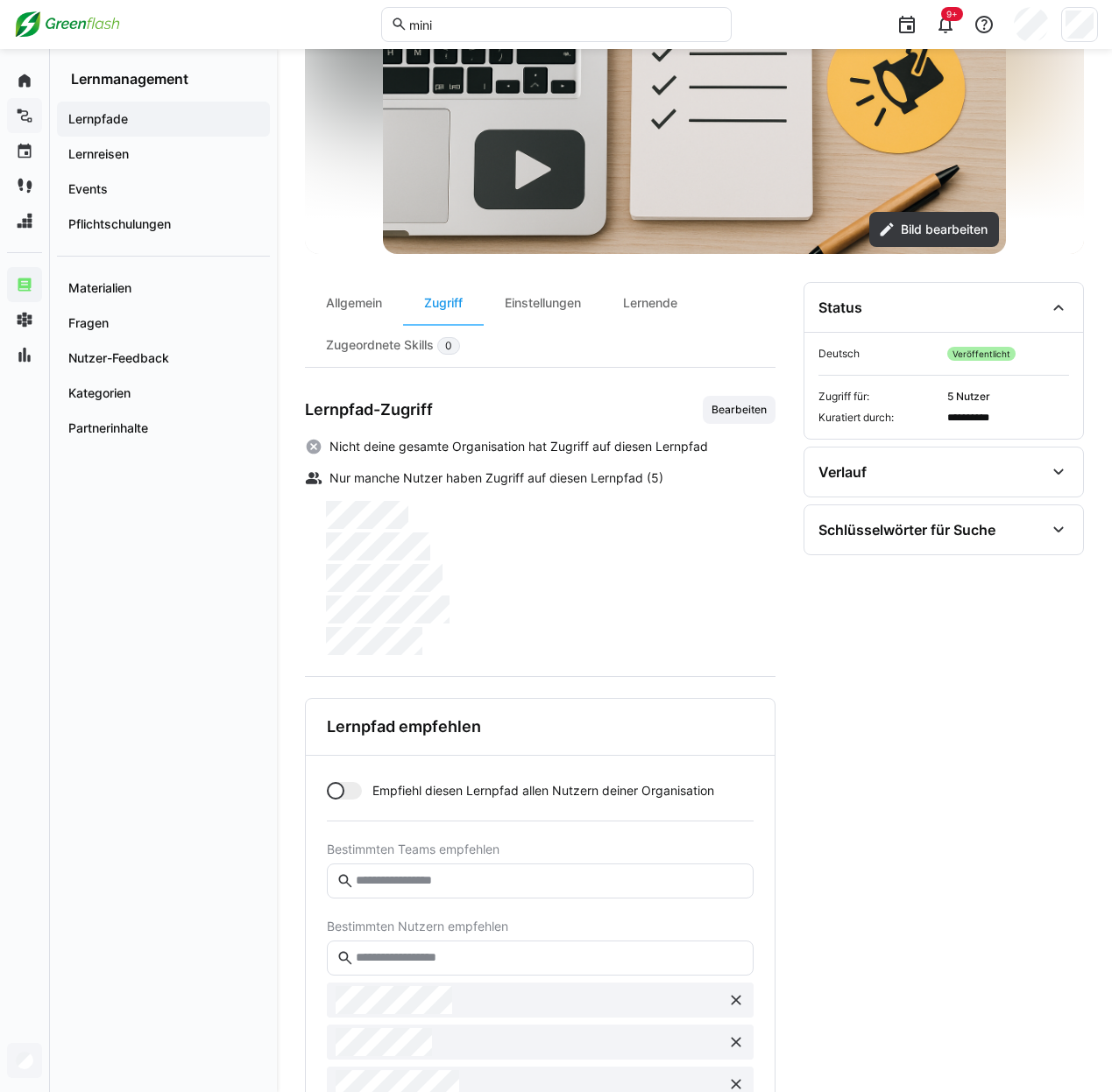
click at [391, 966] on input "text" at bounding box center [548, 958] width 389 height 16
type input "****"
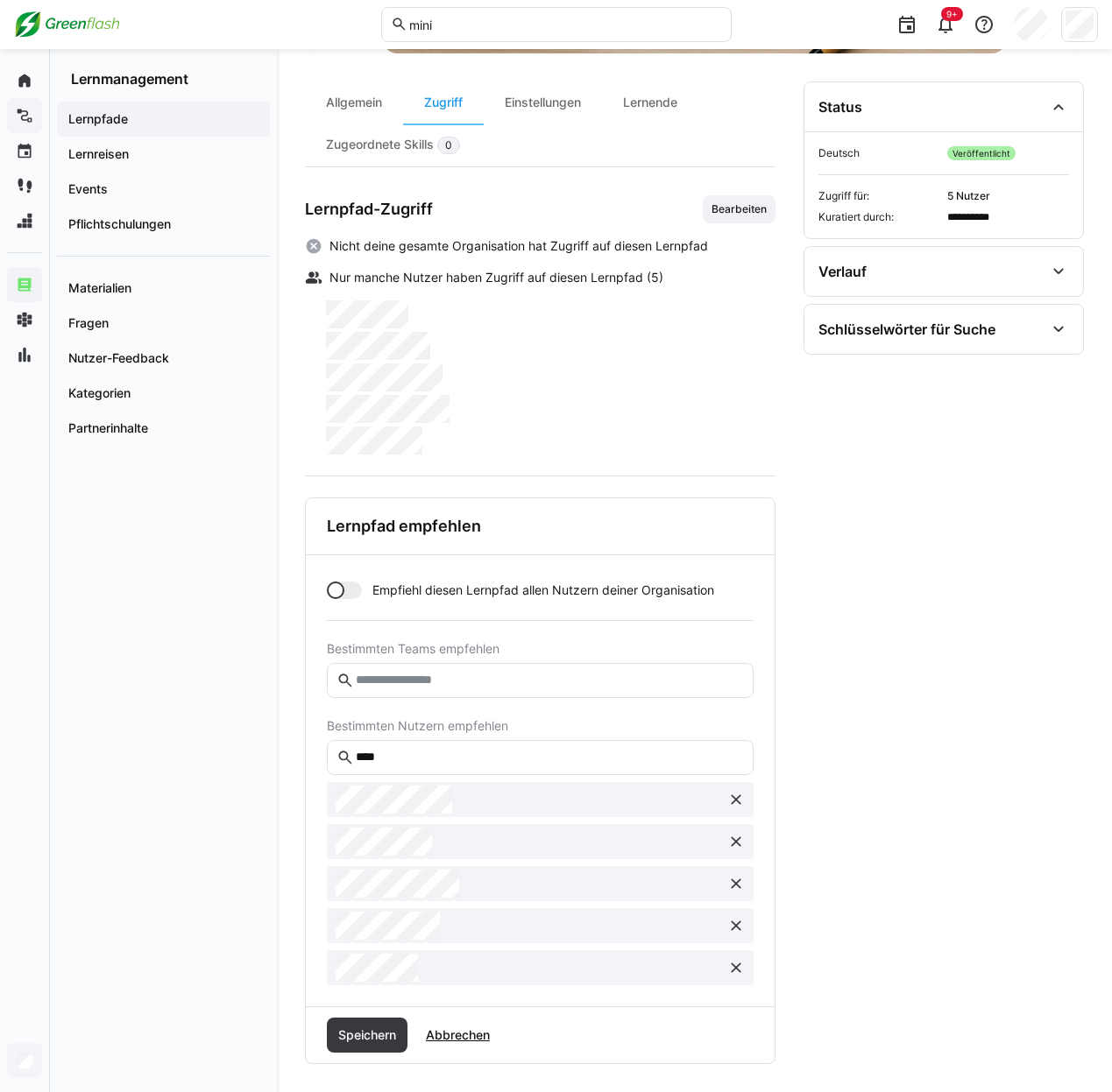
scroll to position [491, 0]
click at [387, 1031] on span "Speichern" at bounding box center [367, 1035] width 80 height 35
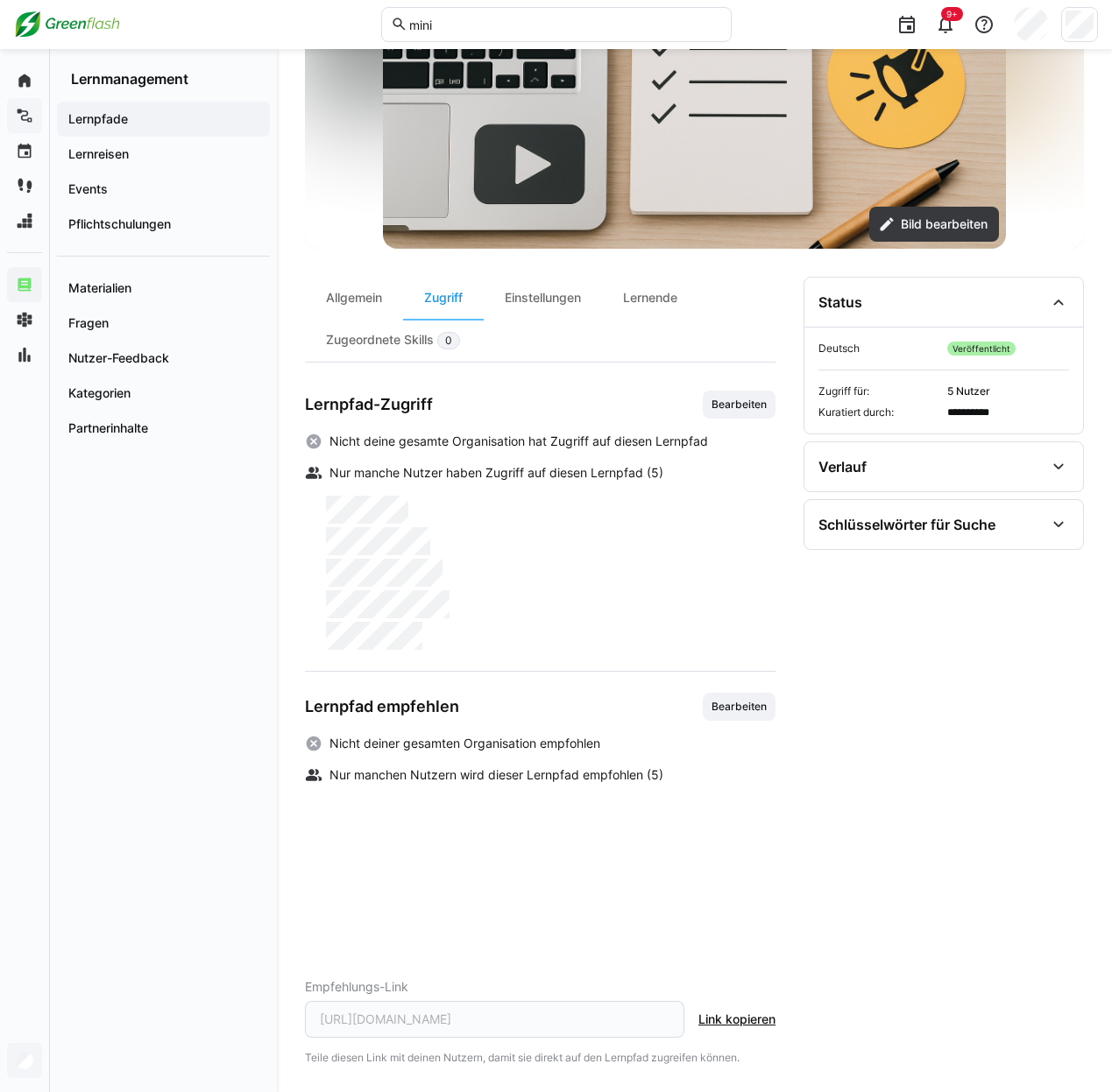
scroll to position [296, 0]
click at [659, 285] on div "Lernende" at bounding box center [649, 297] width 96 height 42
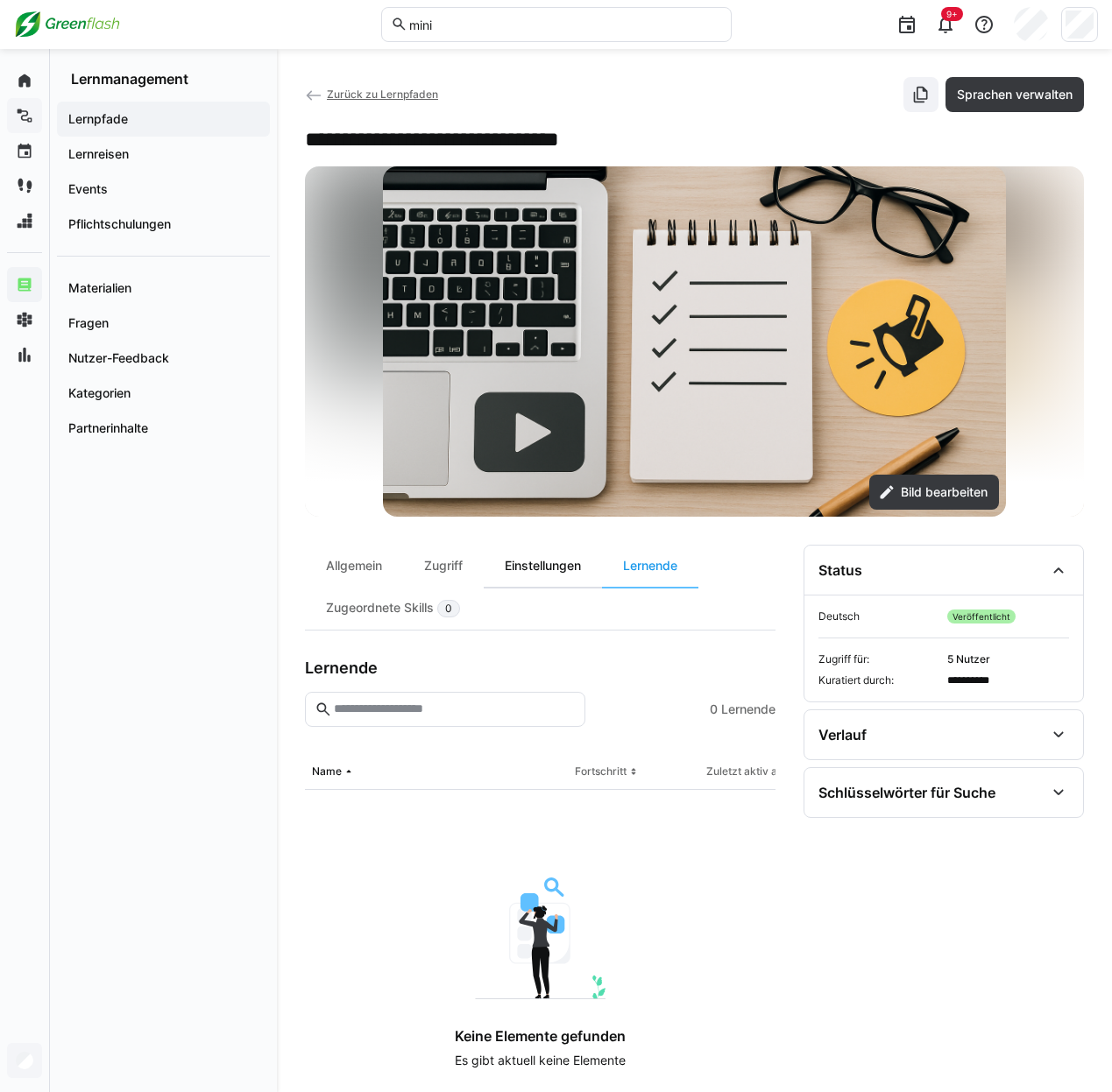
click at [558, 573] on div "Einstellungen" at bounding box center [542, 566] width 118 height 42
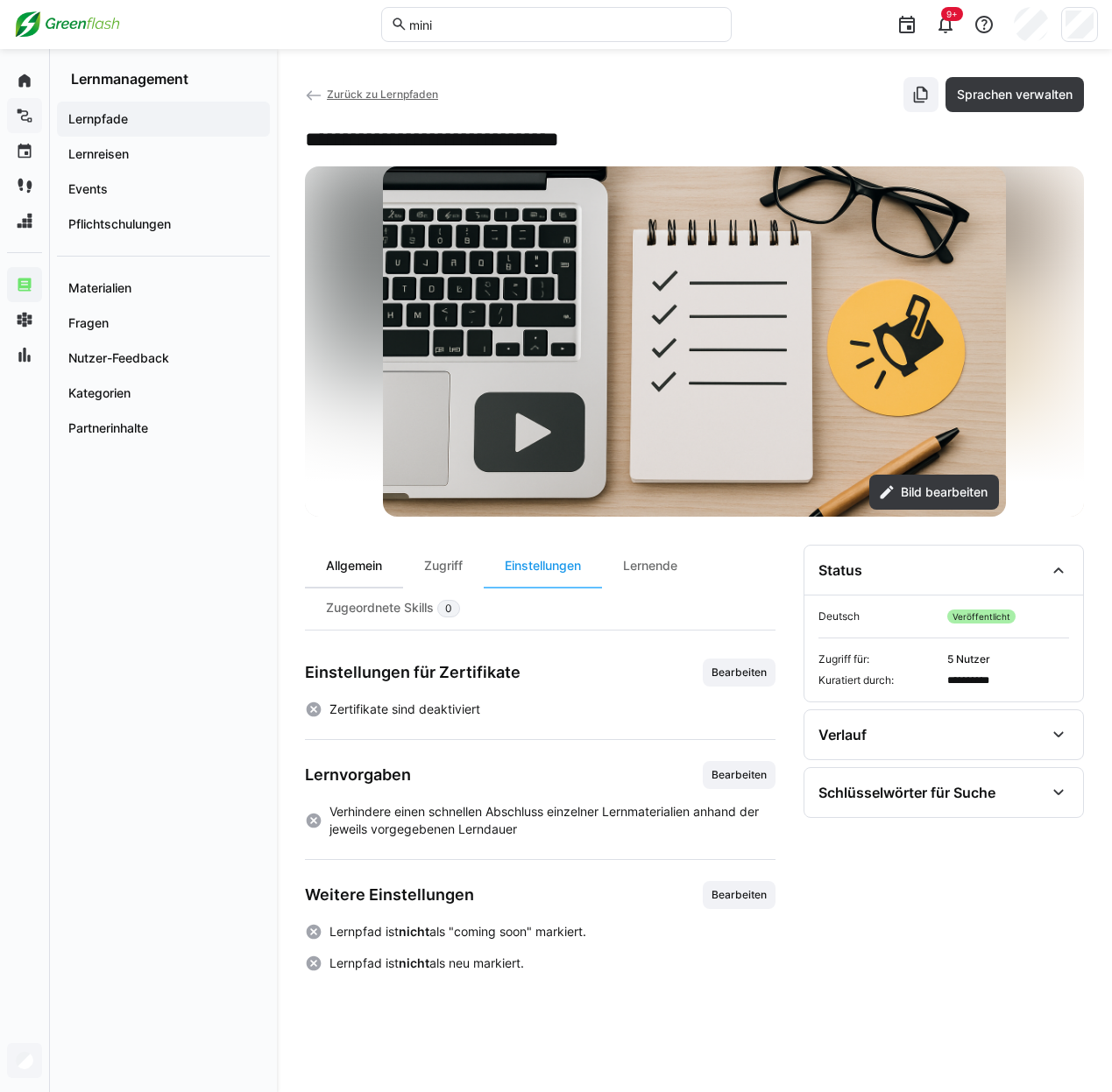
click at [374, 580] on div "Allgemein" at bounding box center [354, 566] width 98 height 42
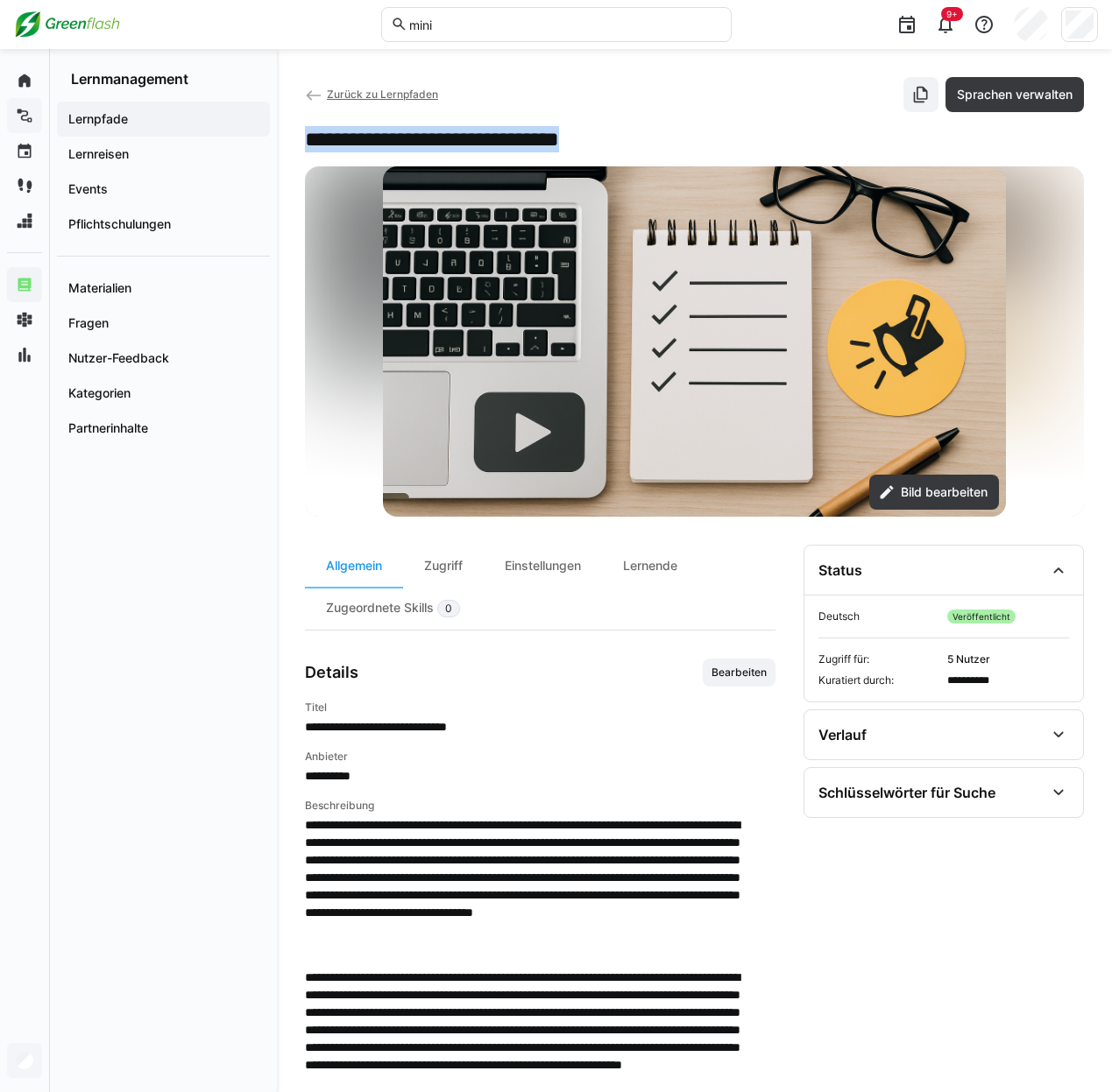
drag, startPoint x: 662, startPoint y: 146, endPoint x: 320, endPoint y: 152, distance: 342.1
click at [320, 152] on div "**********" at bounding box center [695, 139] width 779 height 27
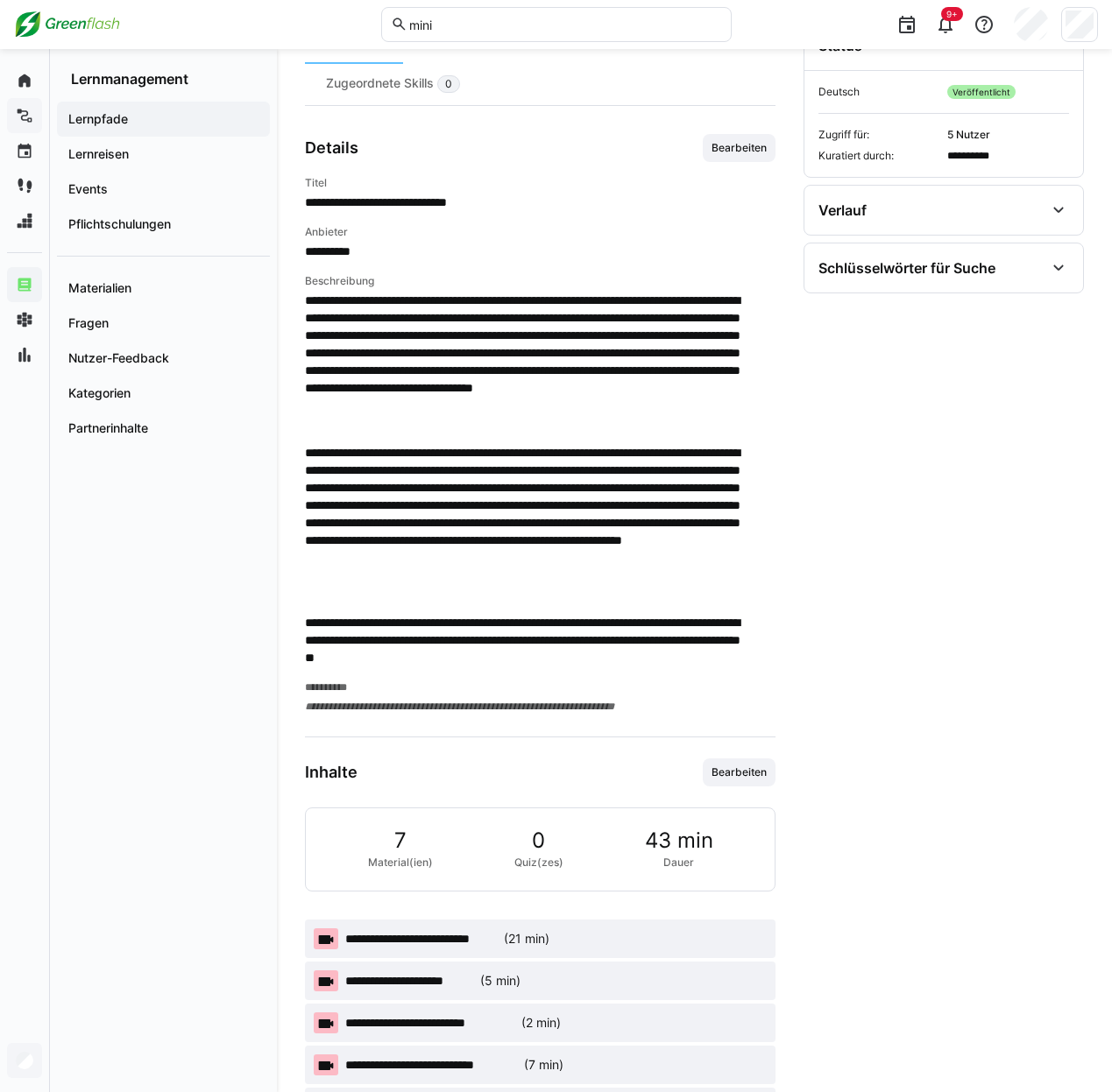
scroll to position [699, 0]
